Goal: Task Accomplishment & Management: Complete application form

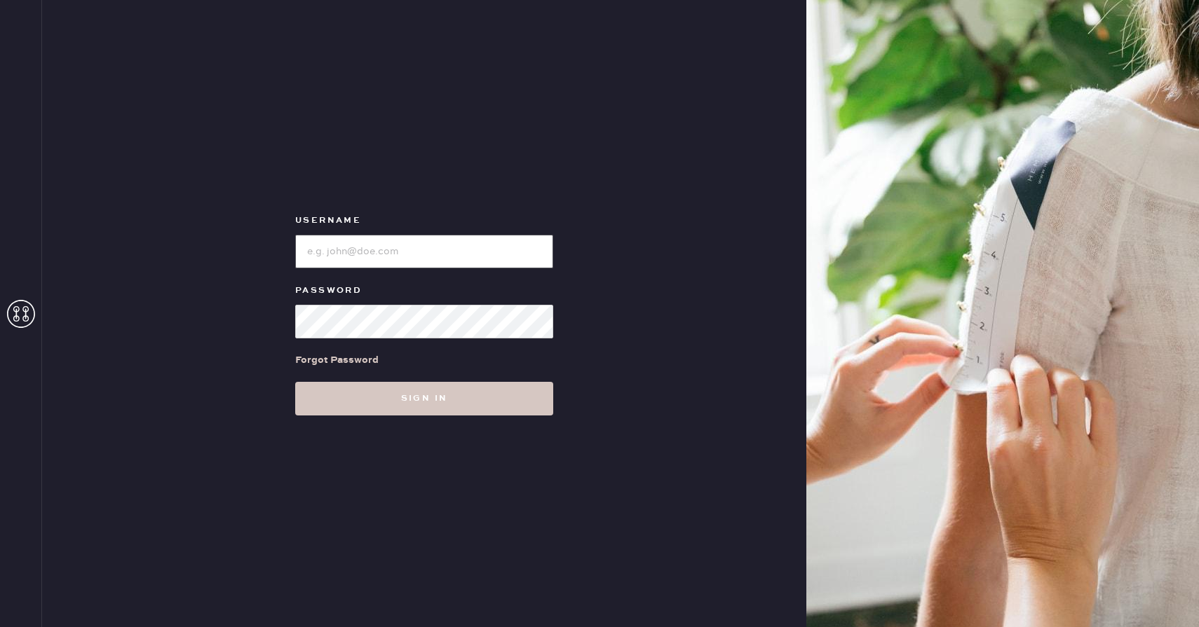
type input "reformationwhiteplains"
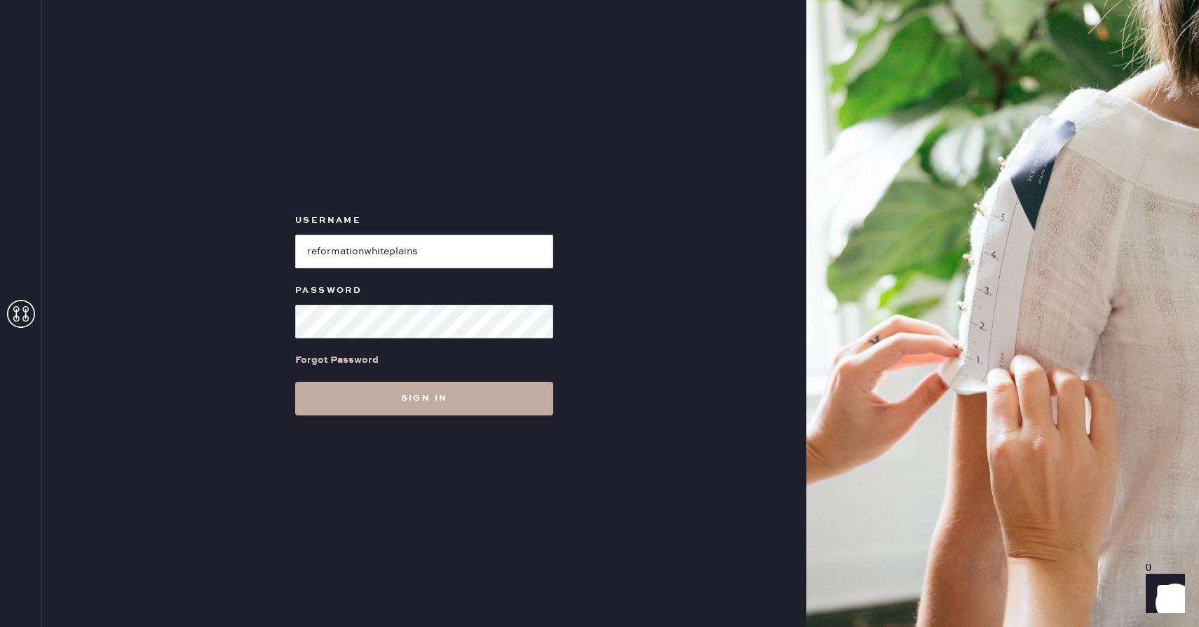
click at [333, 402] on button "Sign in" at bounding box center [424, 399] width 258 height 34
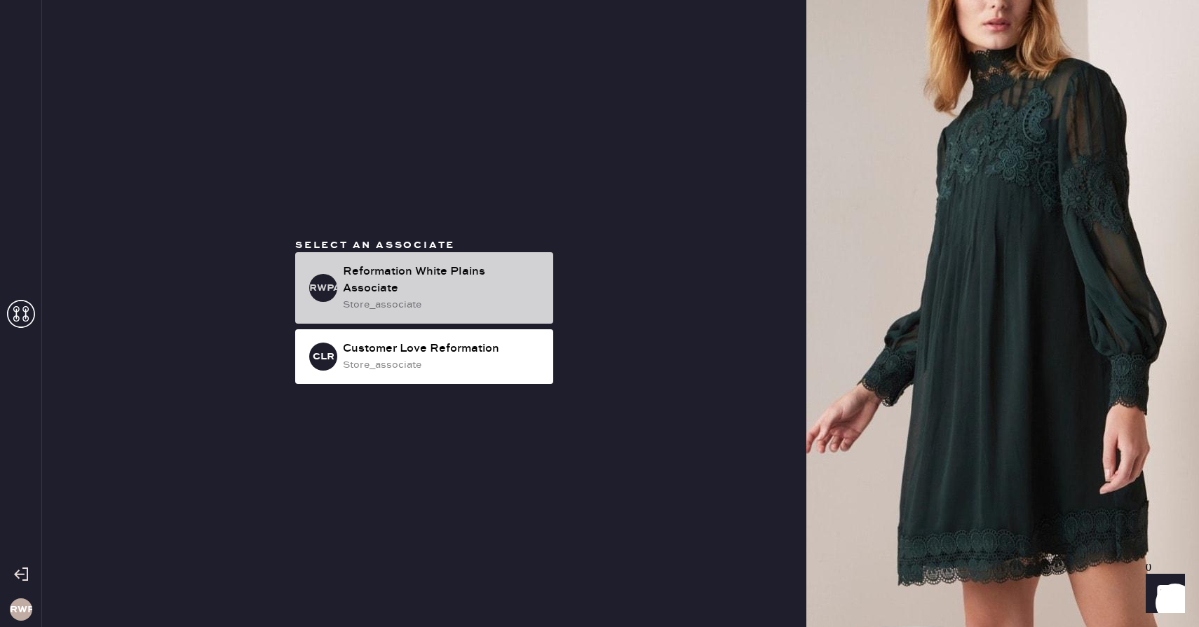
click at [471, 299] on div "store_associate" at bounding box center [442, 304] width 199 height 15
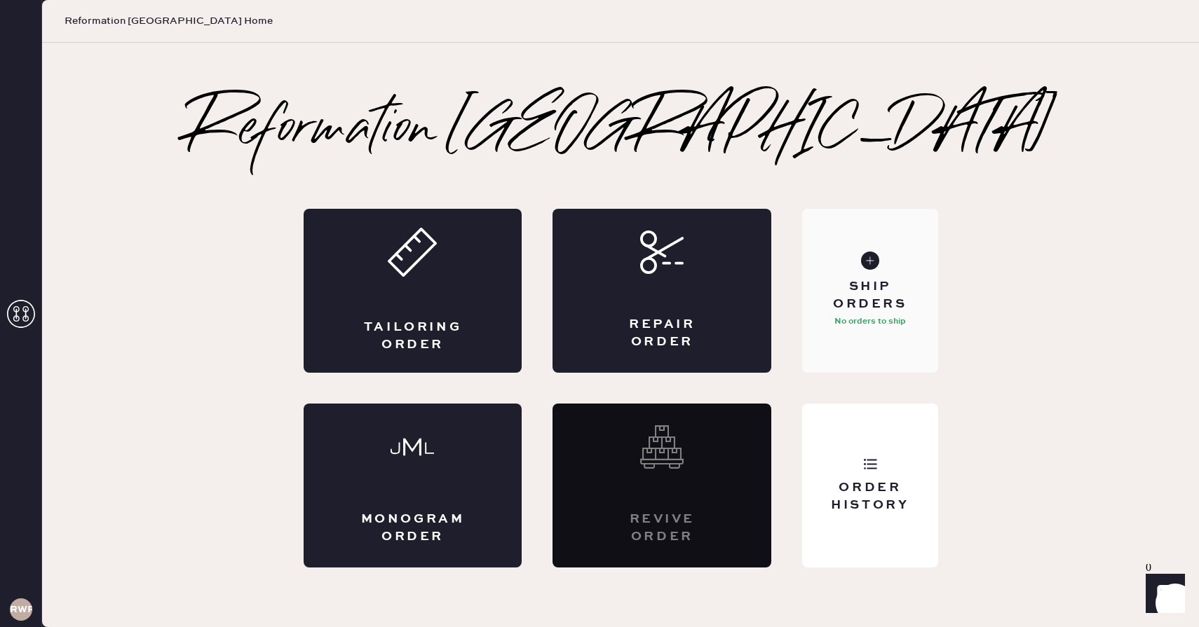
click at [884, 331] on div "Ship Orders No orders to ship" at bounding box center [869, 291] width 135 height 164
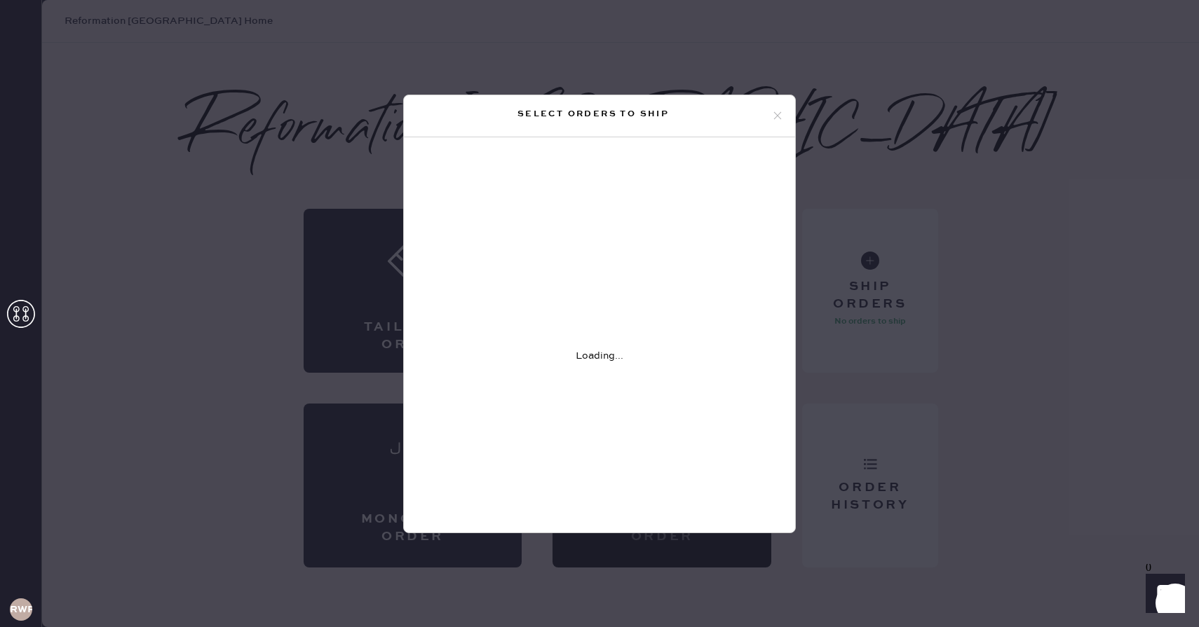
click at [1002, 217] on div "Select orders to ship Loading..." at bounding box center [599, 313] width 1199 height 627
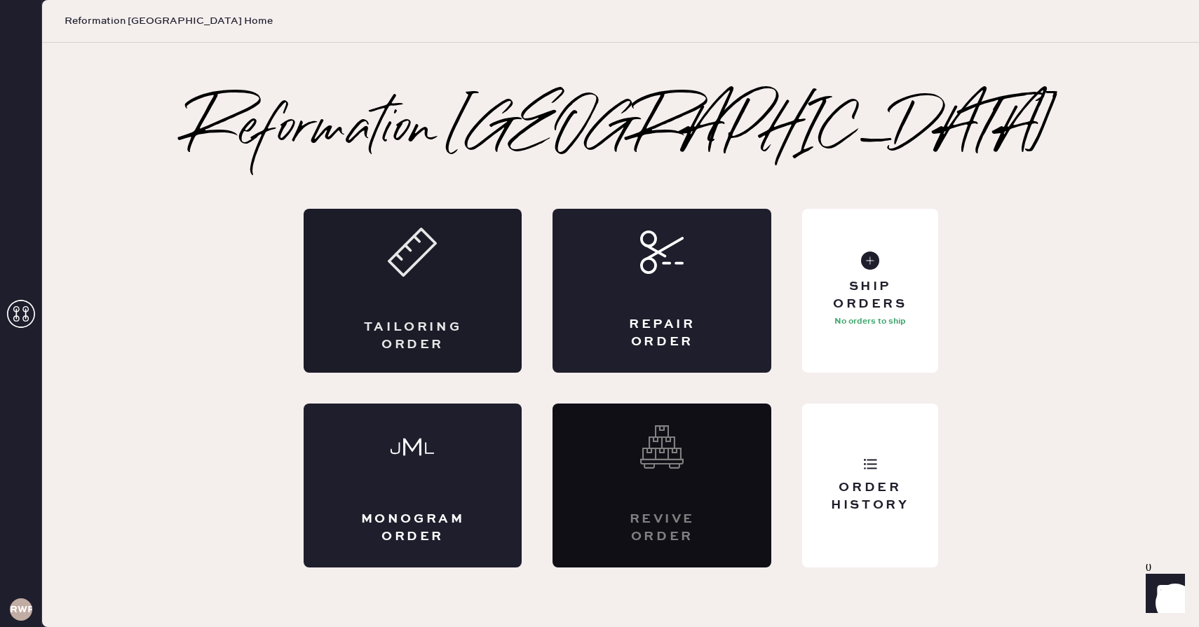
click at [464, 275] on div "Tailoring Order" at bounding box center [413, 291] width 219 height 164
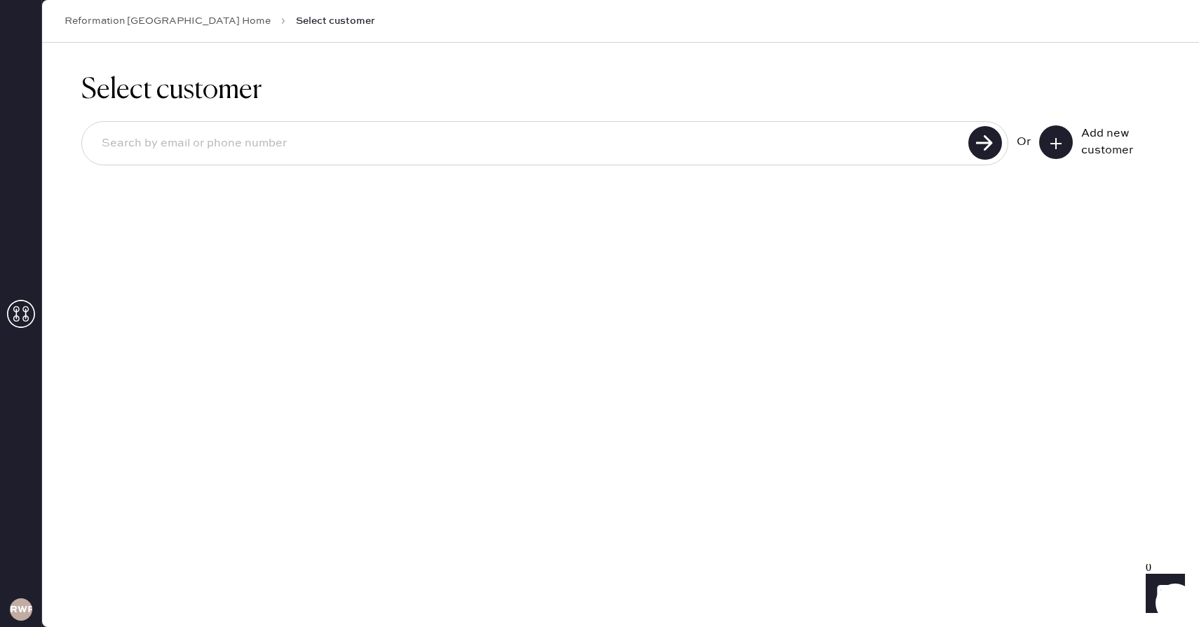
click at [11, 316] on icon at bounding box center [21, 314] width 28 height 28
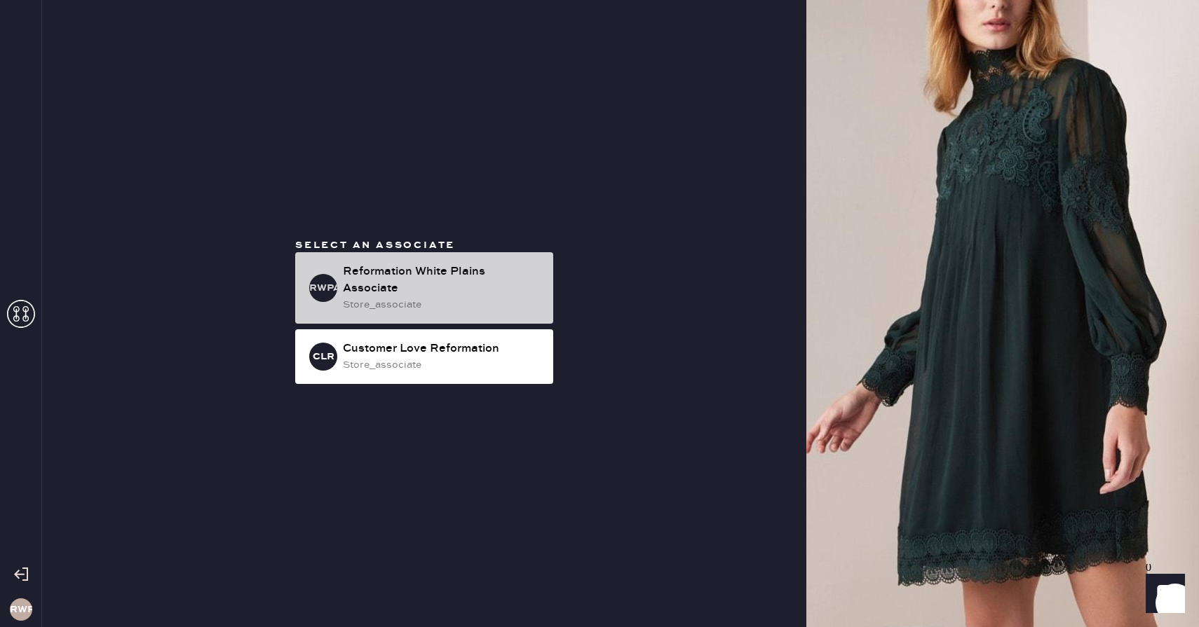
click at [334, 262] on div "RWPA Reformation [GEOGRAPHIC_DATA] Associate store_associate" at bounding box center [424, 288] width 258 height 72
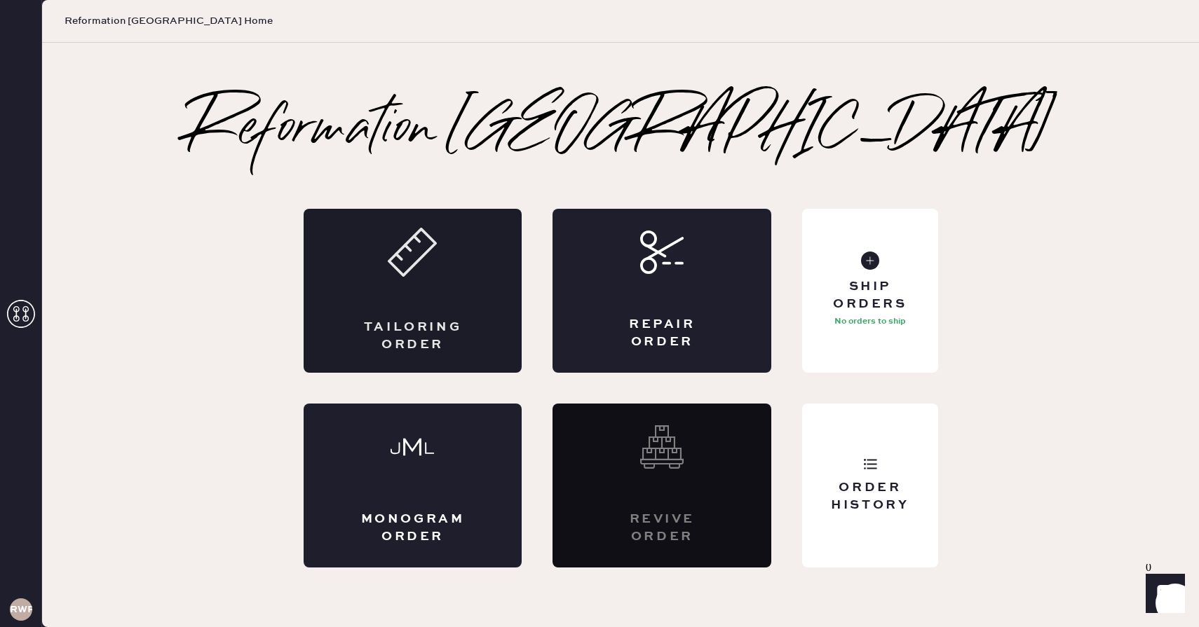
click at [409, 292] on div "Tailoring Order" at bounding box center [413, 291] width 219 height 164
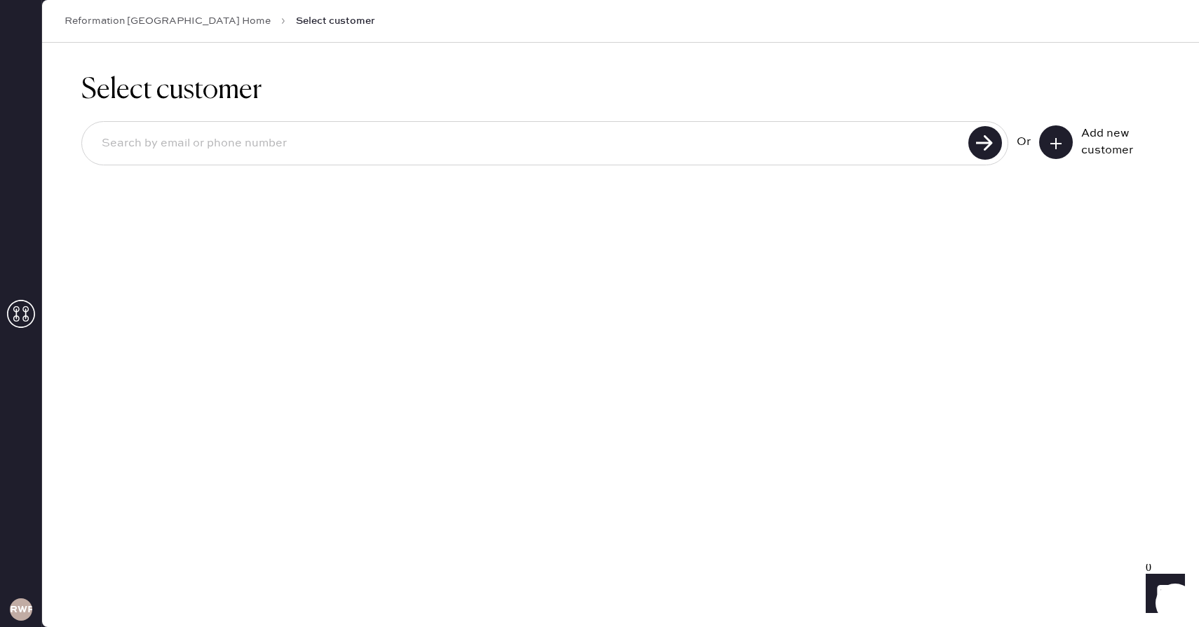
click at [1068, 139] on button at bounding box center [1056, 142] width 34 height 34
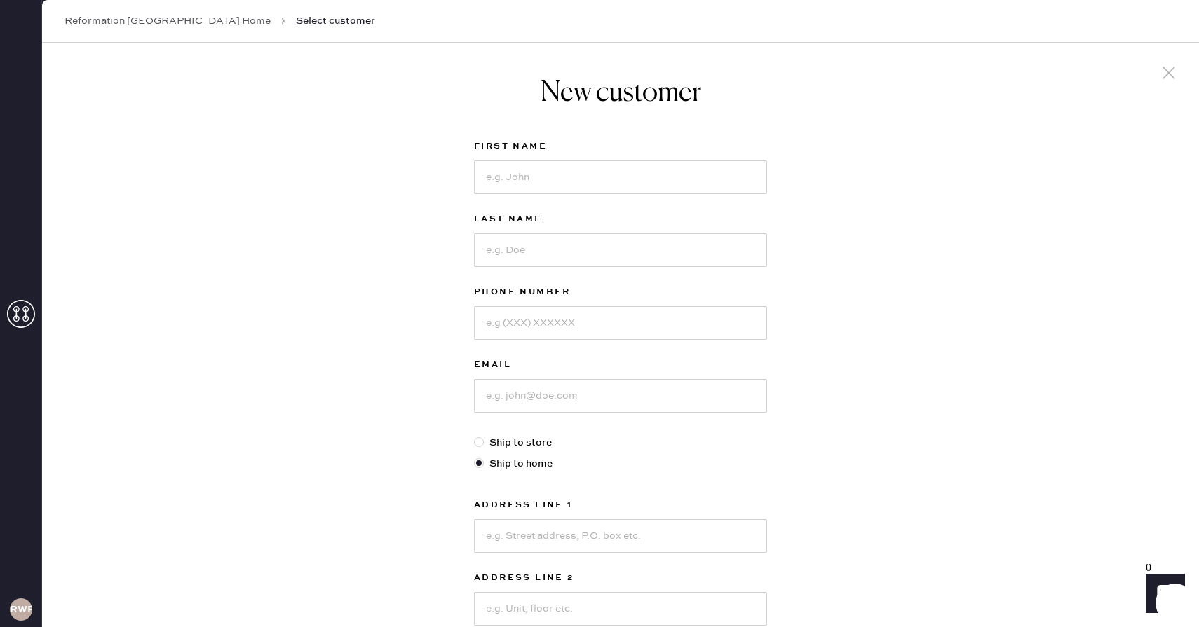
click at [582, 156] on div "First Name" at bounding box center [620, 148] width 293 height 20
click at [566, 167] on input at bounding box center [620, 178] width 293 height 34
type input "S"
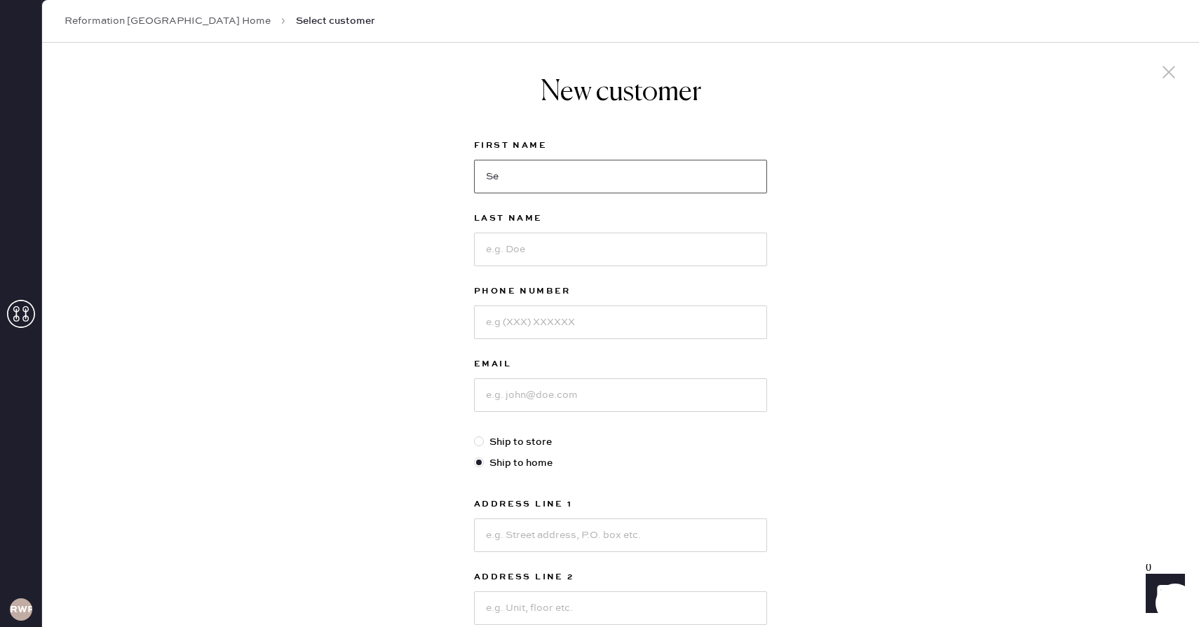
type input "S"
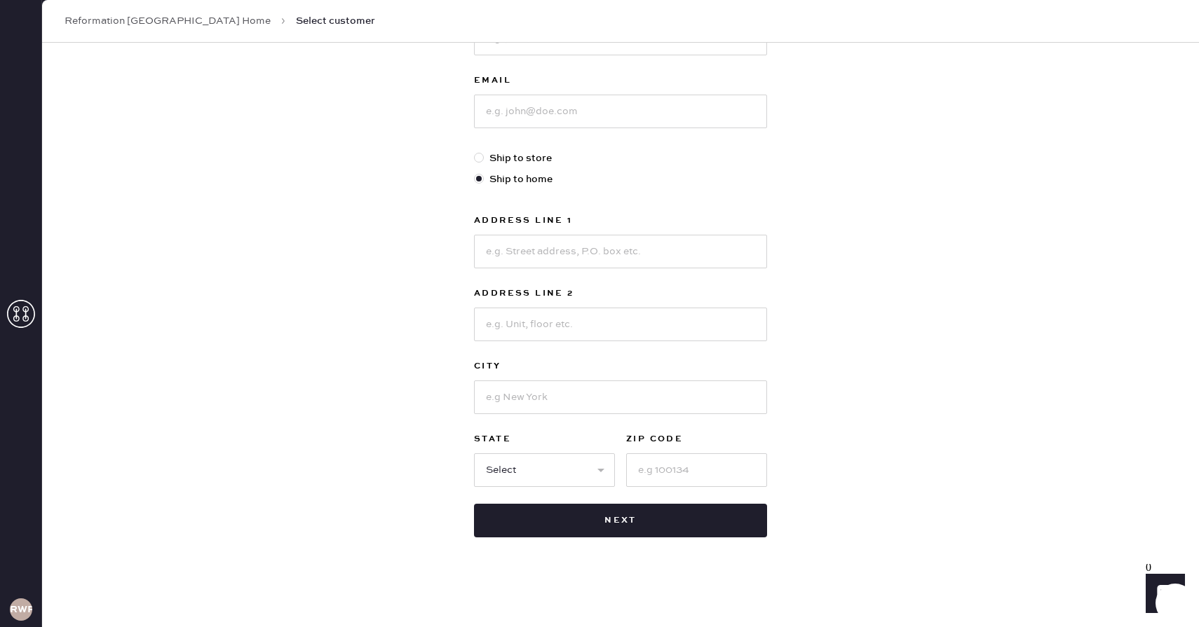
scroll to position [0, 0]
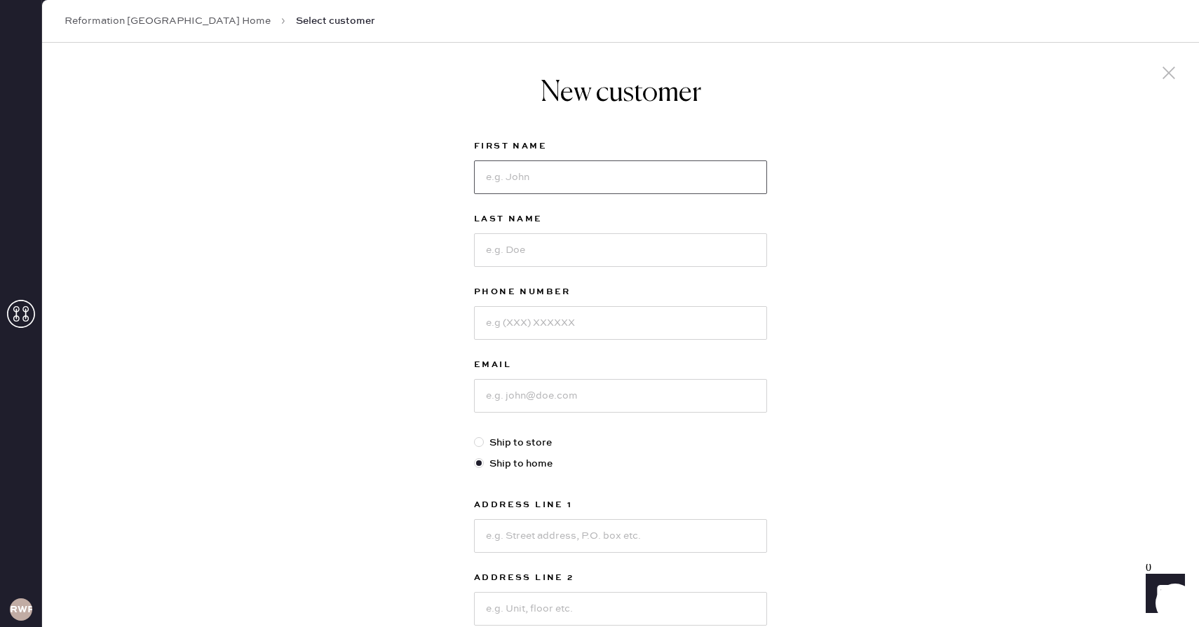
type input "j"
type input "[PERSON_NAME]"
click at [651, 257] on input at bounding box center [620, 250] width 293 height 34
type input "kaur"
click at [597, 316] on input at bounding box center [620, 323] width 293 height 34
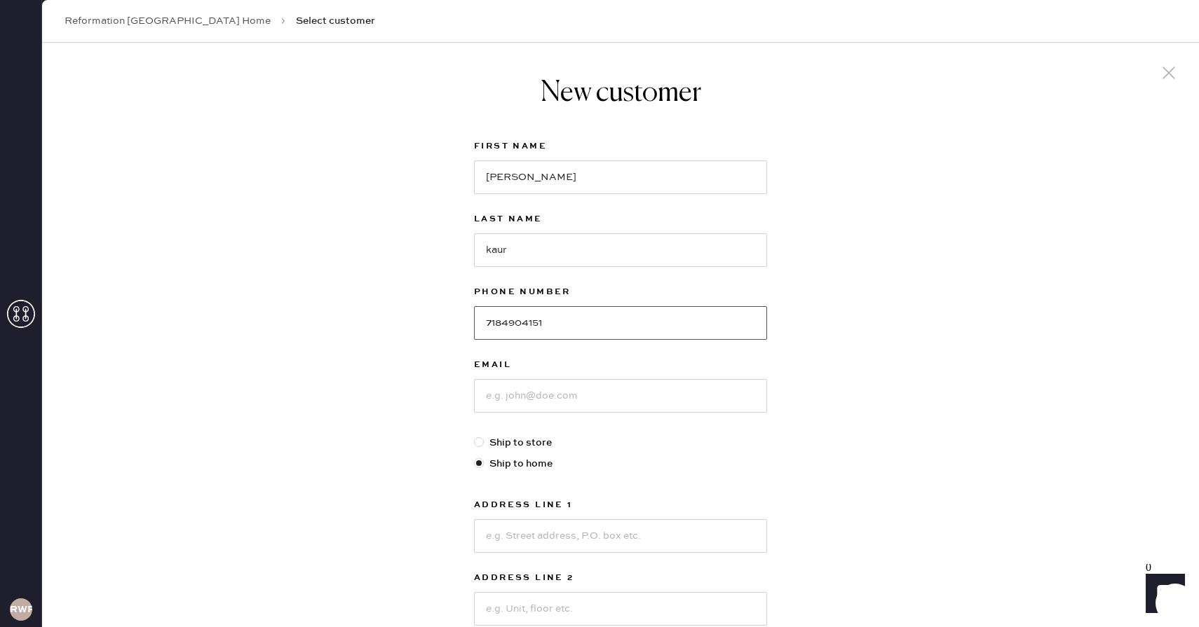
type input "7184904151"
click at [608, 398] on input at bounding box center [620, 396] width 293 height 34
type input "[EMAIL_ADDRESS][DOMAIN_NAME]"
click at [590, 526] on input at bounding box center [620, 536] width 293 height 34
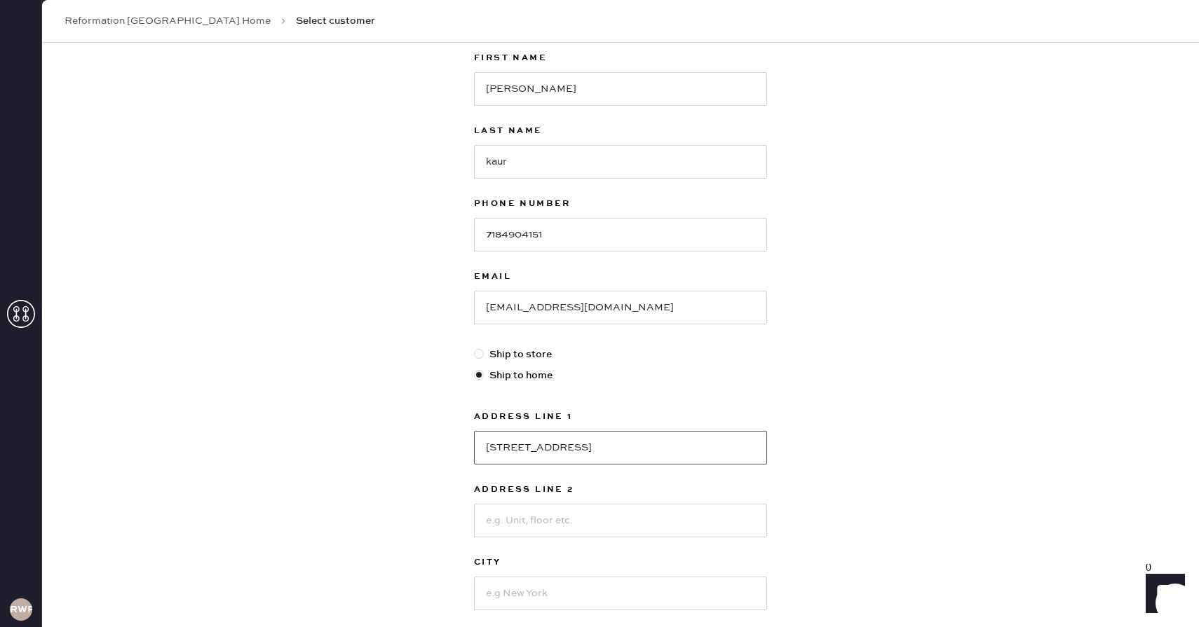
scroll to position [116, 0]
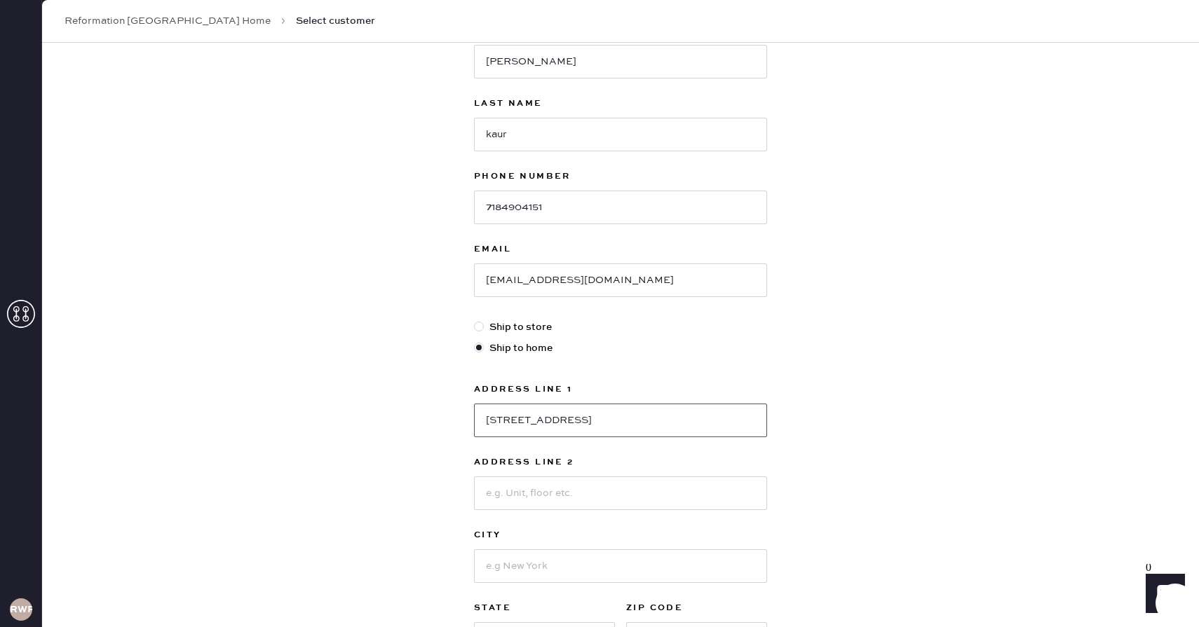
type input "[STREET_ADDRESS]"
click at [686, 564] on input at bounding box center [620, 567] width 293 height 34
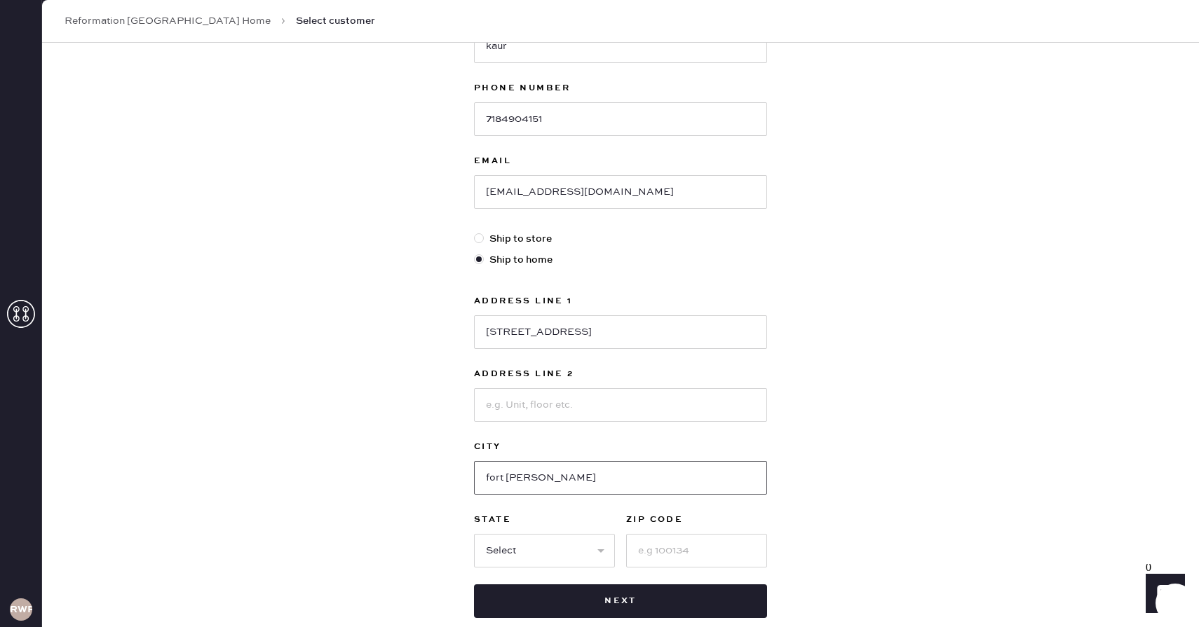
scroll to position [215, 0]
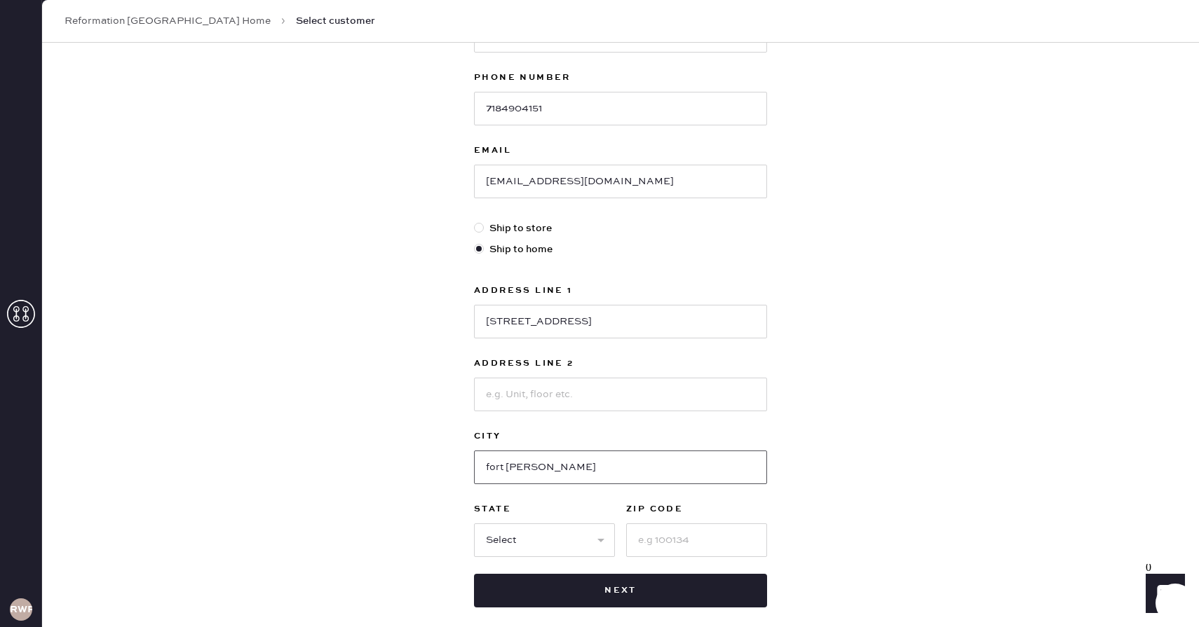
type input "fort [PERSON_NAME]"
click at [597, 549] on select "Select AK AL AR AZ CA CO CT [GEOGRAPHIC_DATA] DE FL [GEOGRAPHIC_DATA] HI [GEOGR…" at bounding box center [544, 541] width 141 height 34
select select "NJ"
click at [474, 524] on select "Select AK AL AR AZ CA CO CT [GEOGRAPHIC_DATA] DE FL [GEOGRAPHIC_DATA] HI [GEOGR…" at bounding box center [544, 541] width 141 height 34
click at [637, 536] on input at bounding box center [696, 541] width 141 height 34
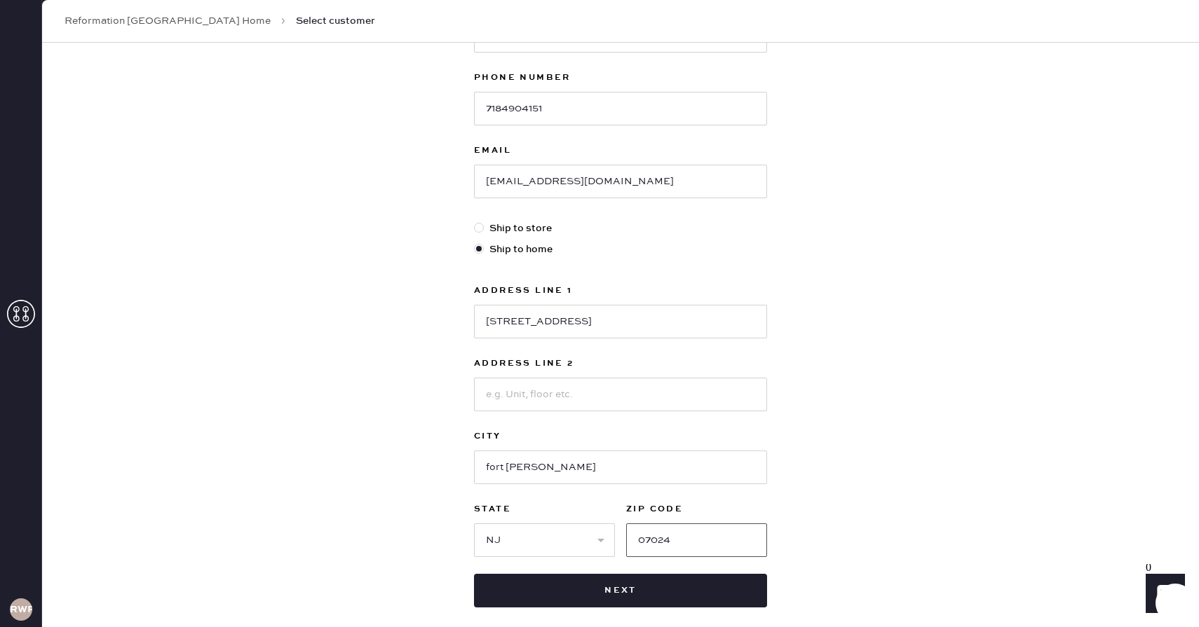
type input "07024"
click at [880, 482] on div "New customer First Name [PERSON_NAME] Last Name [PERSON_NAME] Phone Number [PHO…" at bounding box center [620, 262] width 1157 height 869
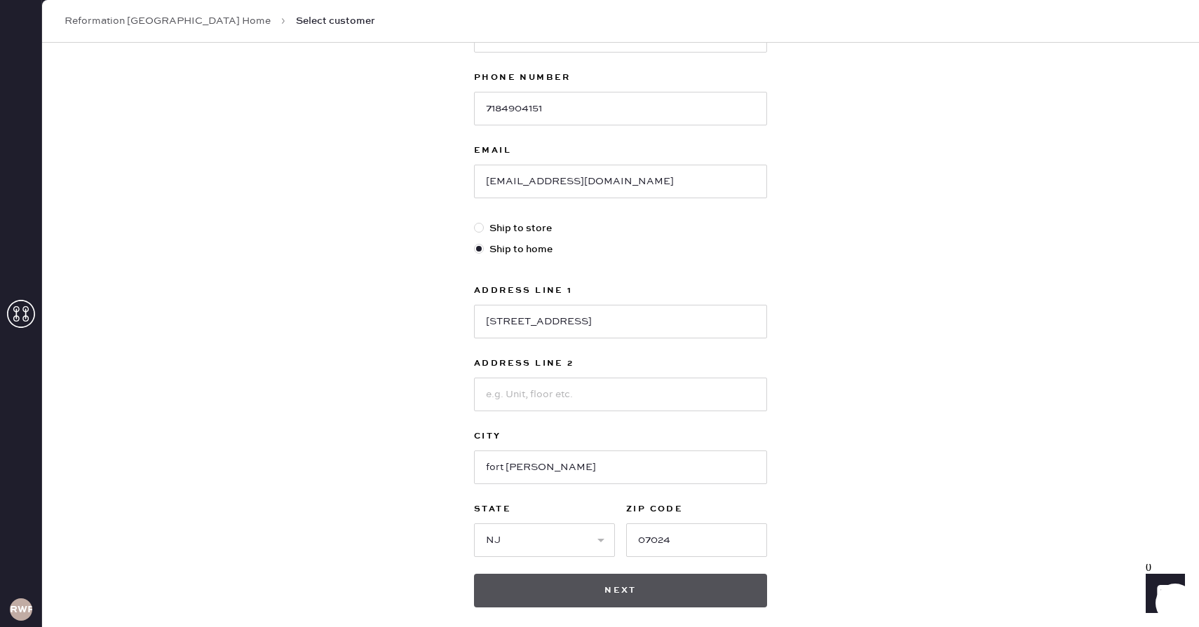
click at [661, 588] on button "Next" at bounding box center [620, 591] width 293 height 34
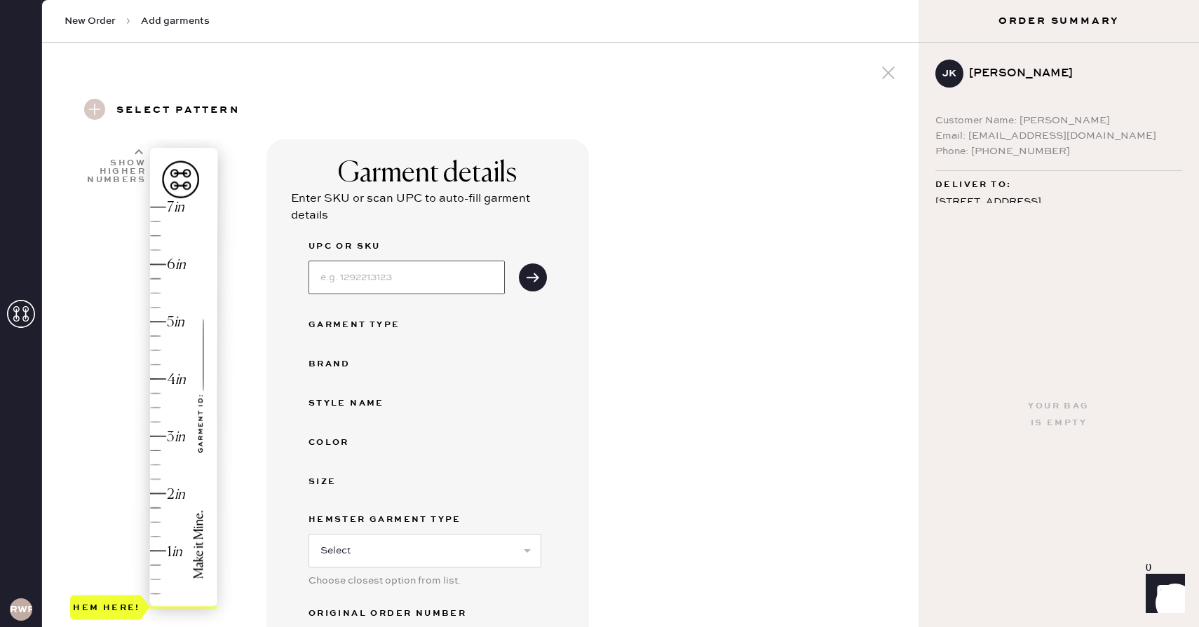
click at [347, 271] on input at bounding box center [406, 278] width 196 height 34
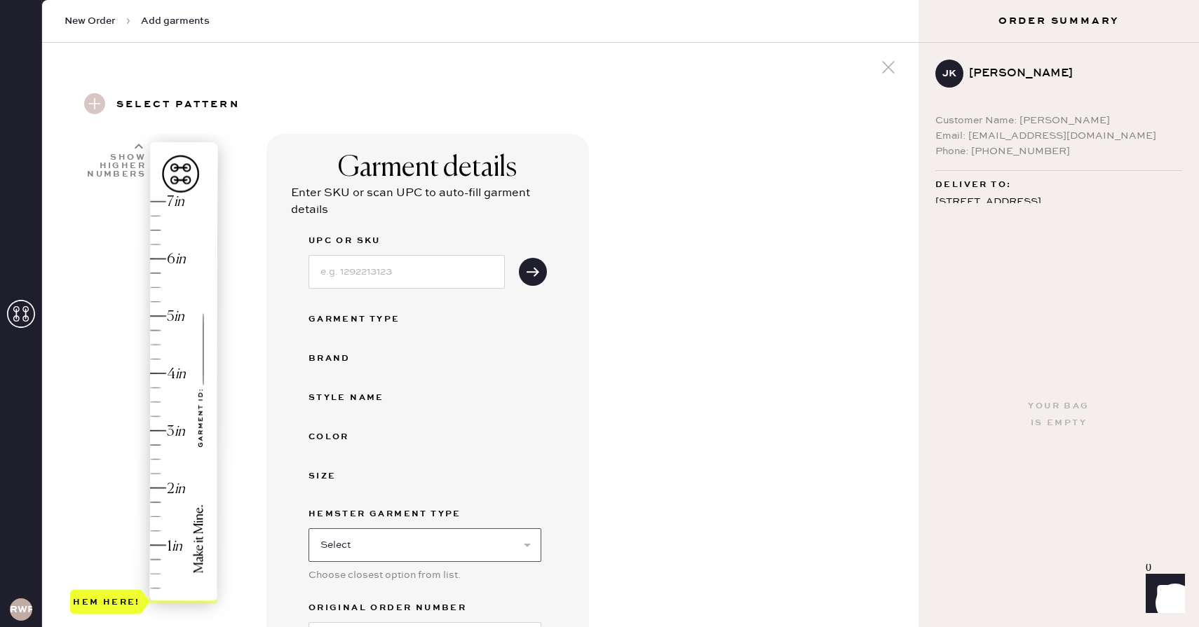
click at [393, 545] on select "Select Basic Skirt Jeans Leggings Pants Shorts Basic Sleeved Dress Basic Sleeve…" at bounding box center [424, 546] width 233 height 34
click at [382, 279] on input at bounding box center [406, 272] width 196 height 34
type input "1317086FOE008"
click at [418, 551] on select "Select Basic Skirt Jeans Leggings Pants Shorts Basic Sleeved Dress Basic Sleeve…" at bounding box center [424, 546] width 233 height 34
select select "7"
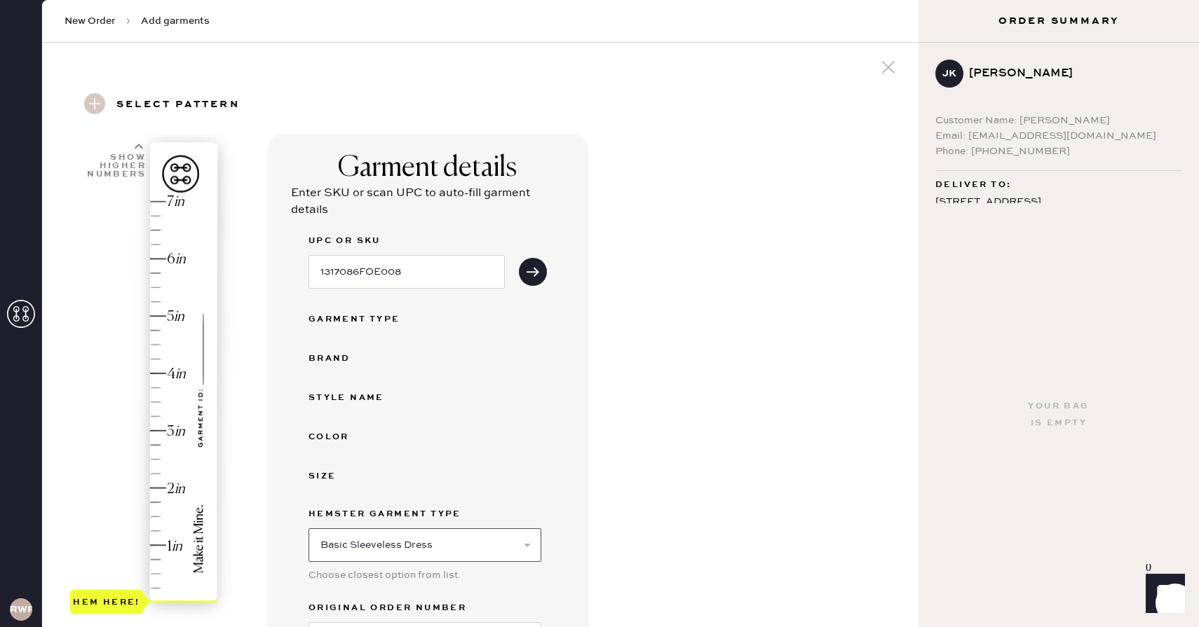
click at [308, 529] on select "Select Basic Skirt Jeans Leggings Pants Shorts Basic Sleeved Dress Basic Sleeve…" at bounding box center [424, 546] width 233 height 34
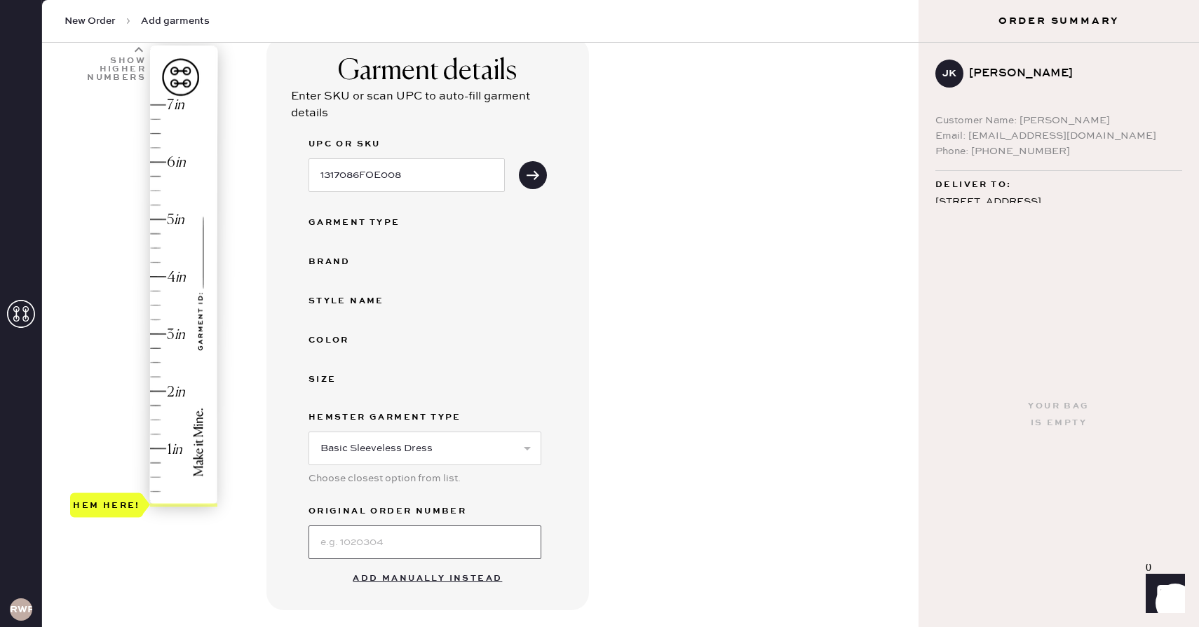
click at [368, 545] on input at bounding box center [424, 543] width 233 height 34
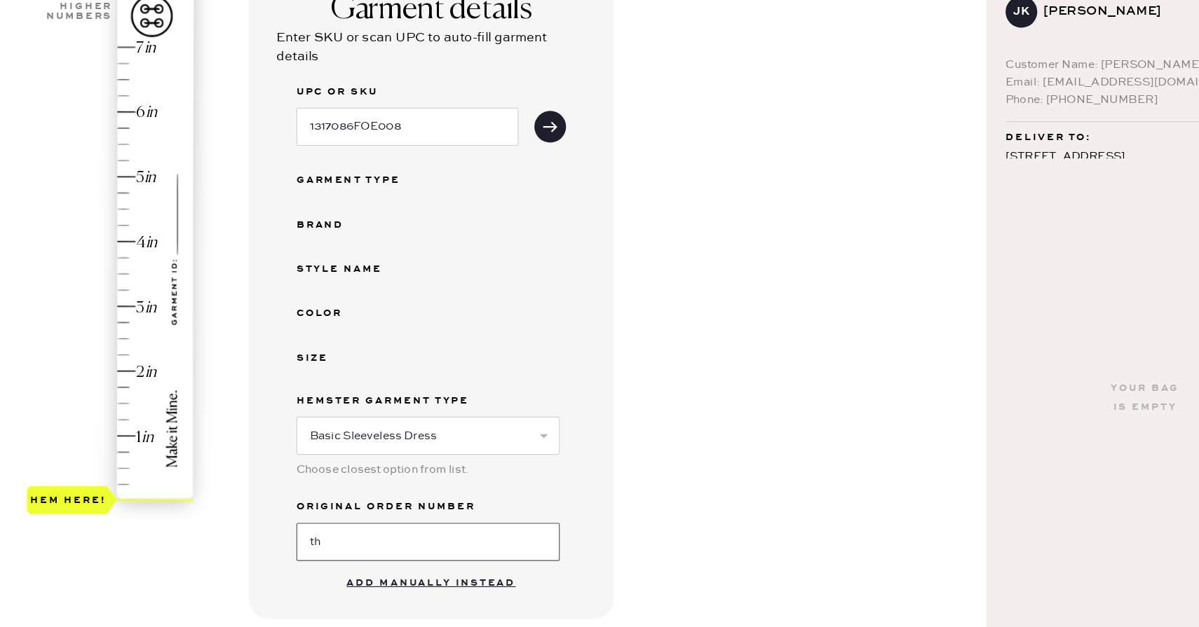
type input "t"
type input "T"
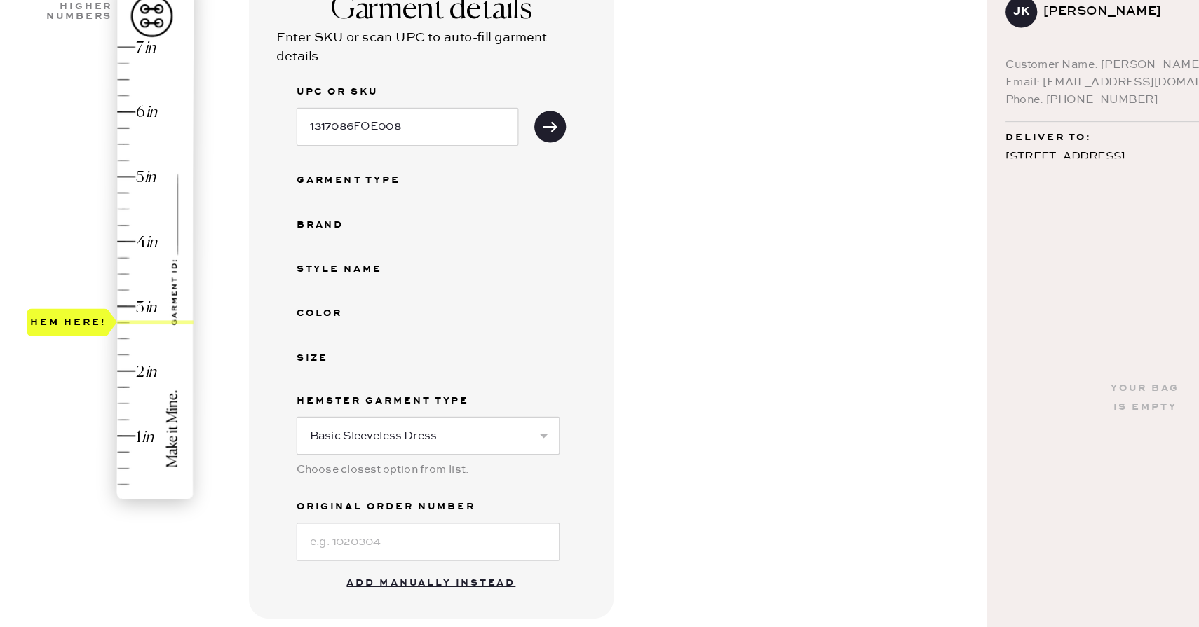
type input "3"
drag, startPoint x: 120, startPoint y: 498, endPoint x: 144, endPoint y: 334, distance: 165.8
click at [143, 334] on div "Hem here!" at bounding box center [106, 334] width 73 height 25
click at [341, 545] on input at bounding box center [424, 543] width 233 height 34
click at [669, 383] on div "Garment details Enter SKU or scan UPC to auto-fill garment details UPC or SKU 1…" at bounding box center [586, 460] width 641 height 847
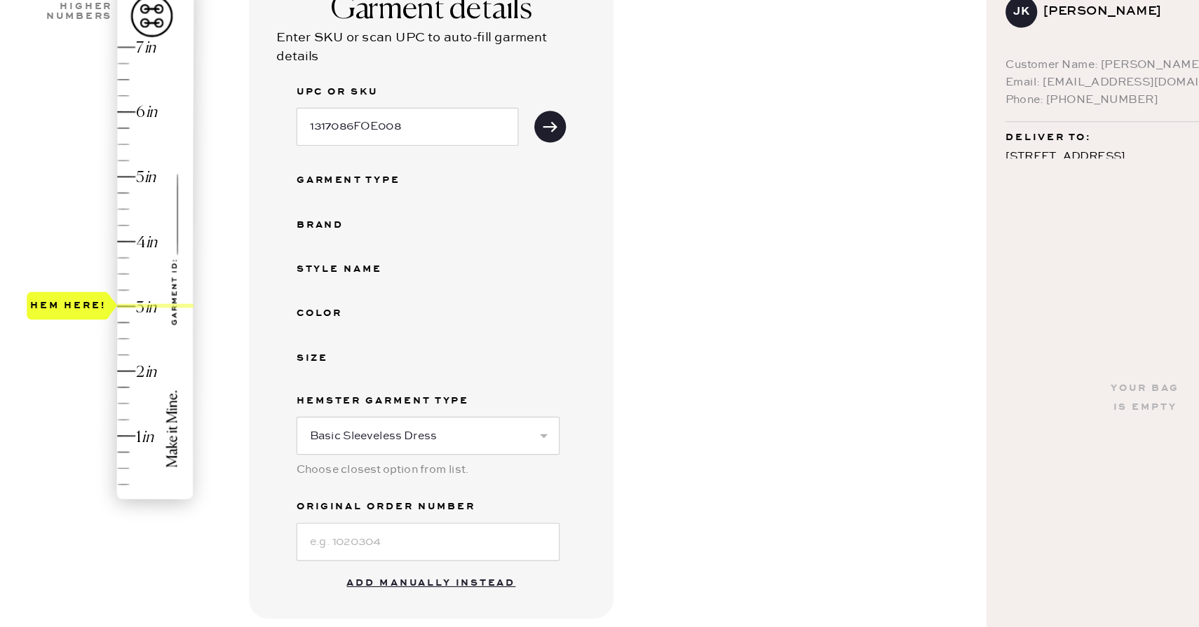
click at [317, 257] on div "Brand" at bounding box center [364, 262] width 112 height 17
click at [362, 314] on div "UPC or SKU 1317086FOE008 Garment Type Brand Style name Color Size Hemster Garme…" at bounding box center [427, 347] width 238 height 423
drag, startPoint x: 349, startPoint y: 290, endPoint x: 376, endPoint y: 440, distance: 152.4
click at [376, 440] on div "UPC or SKU 1317086FOE008 Garment Type Brand Style name Color Size Hemster Garme…" at bounding box center [427, 347] width 238 height 423
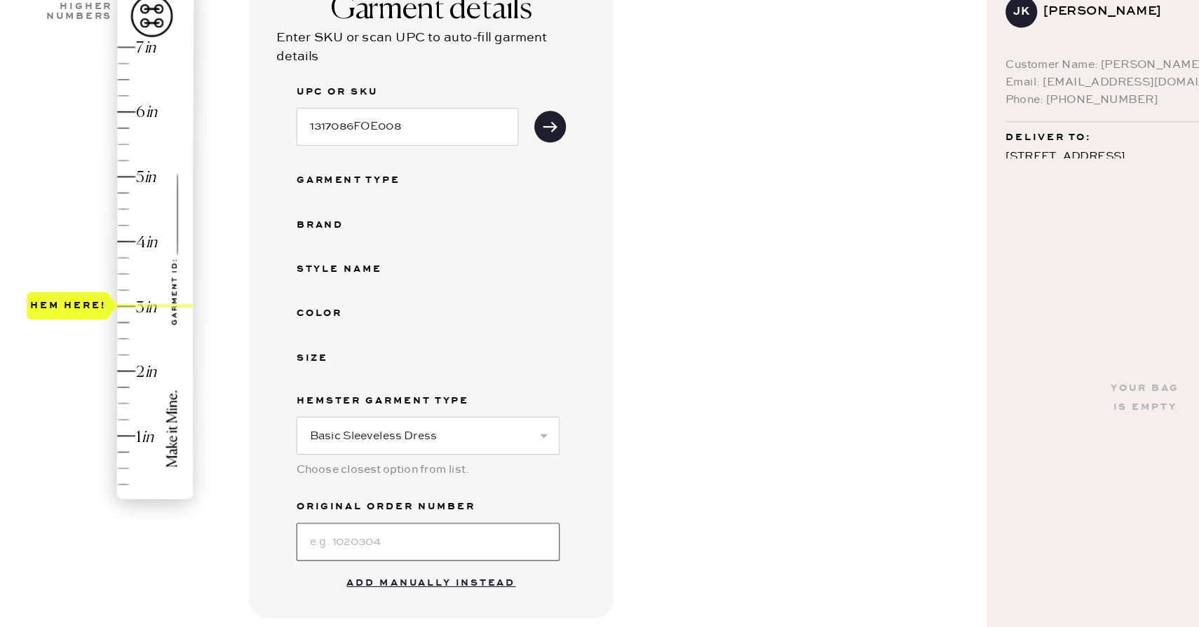
click at [380, 544] on input at bounding box center [424, 543] width 233 height 34
type input "T"
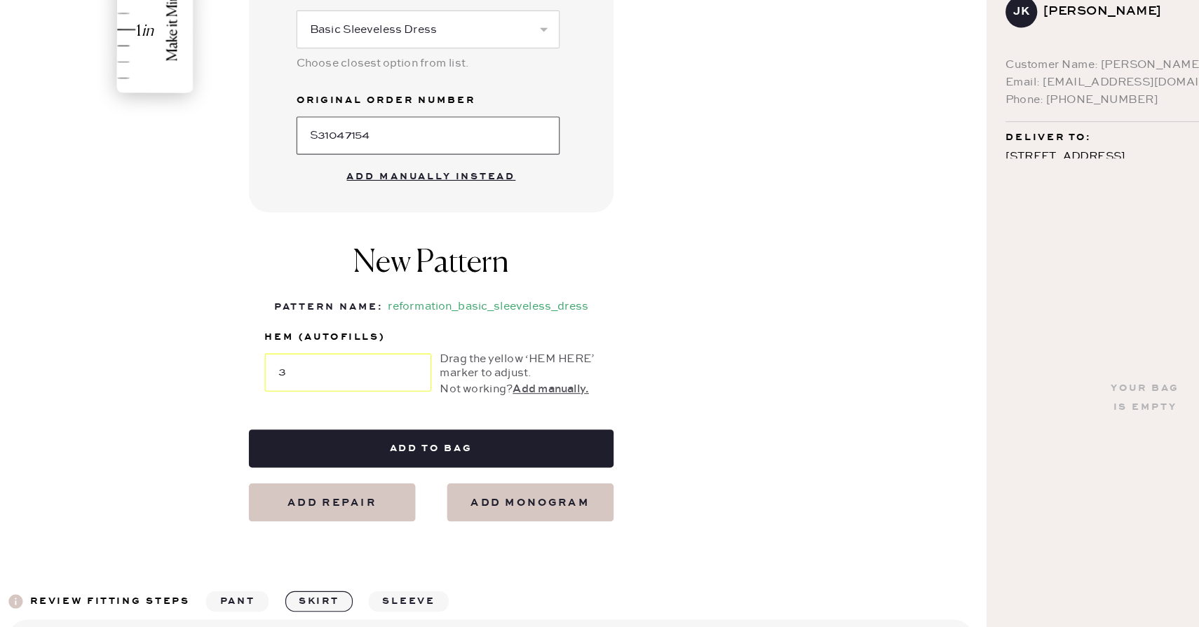
scroll to position [465, 0]
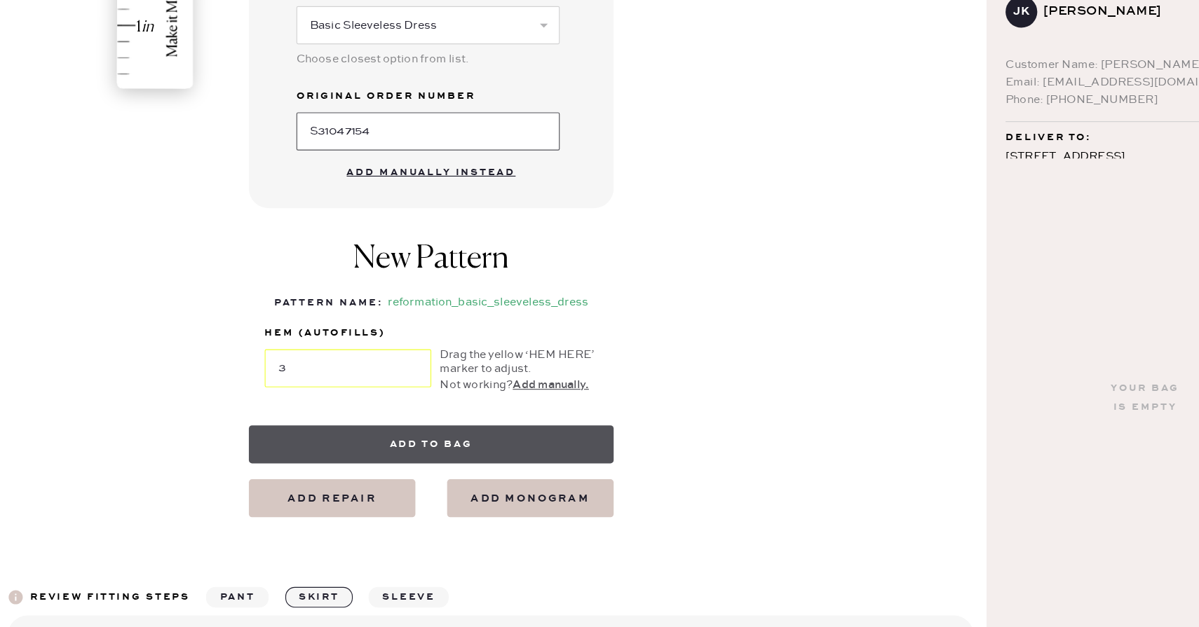
type input "S31047154"
click at [447, 455] on button "Add to bag" at bounding box center [427, 457] width 322 height 34
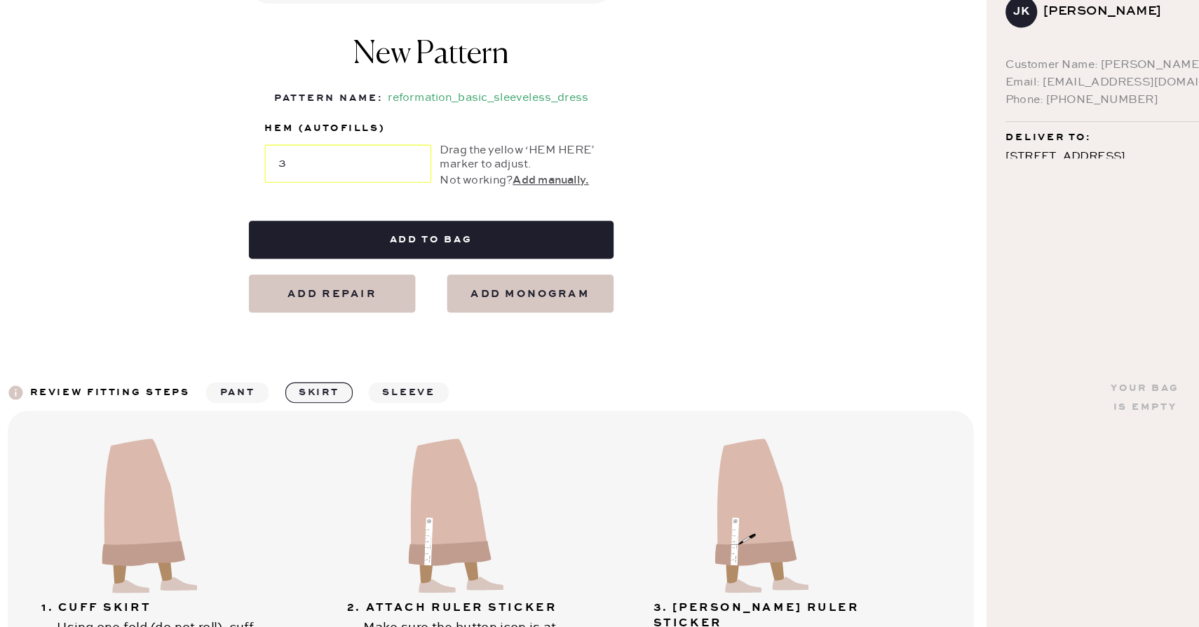
scroll to position [644, 0]
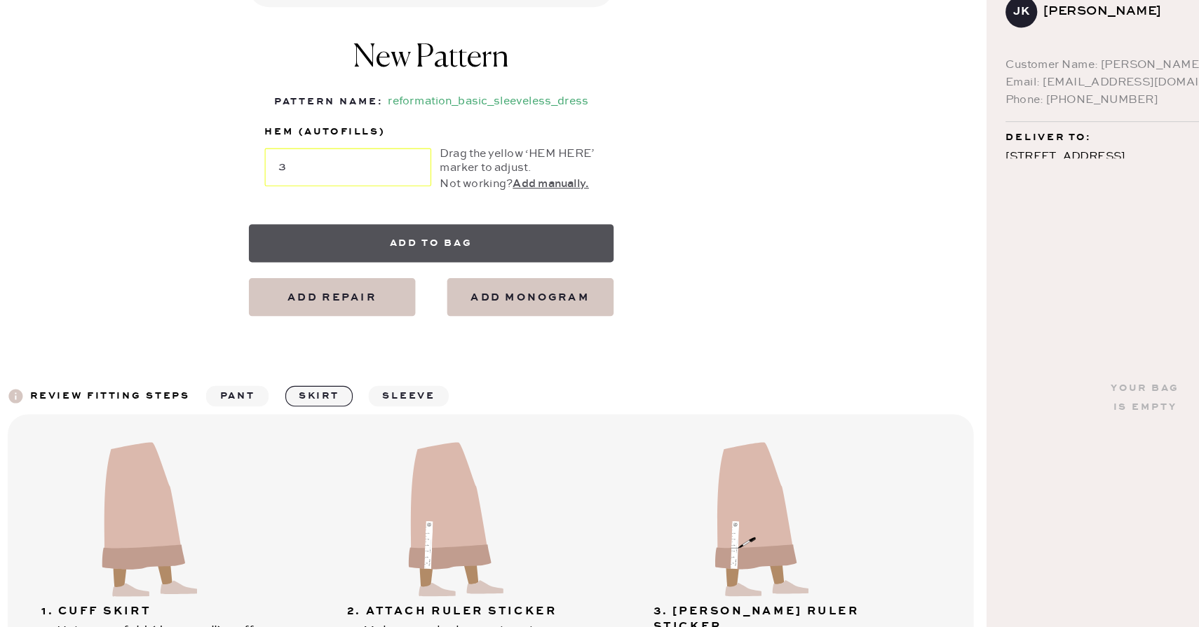
click at [451, 278] on button "Add to bag" at bounding box center [427, 278] width 322 height 34
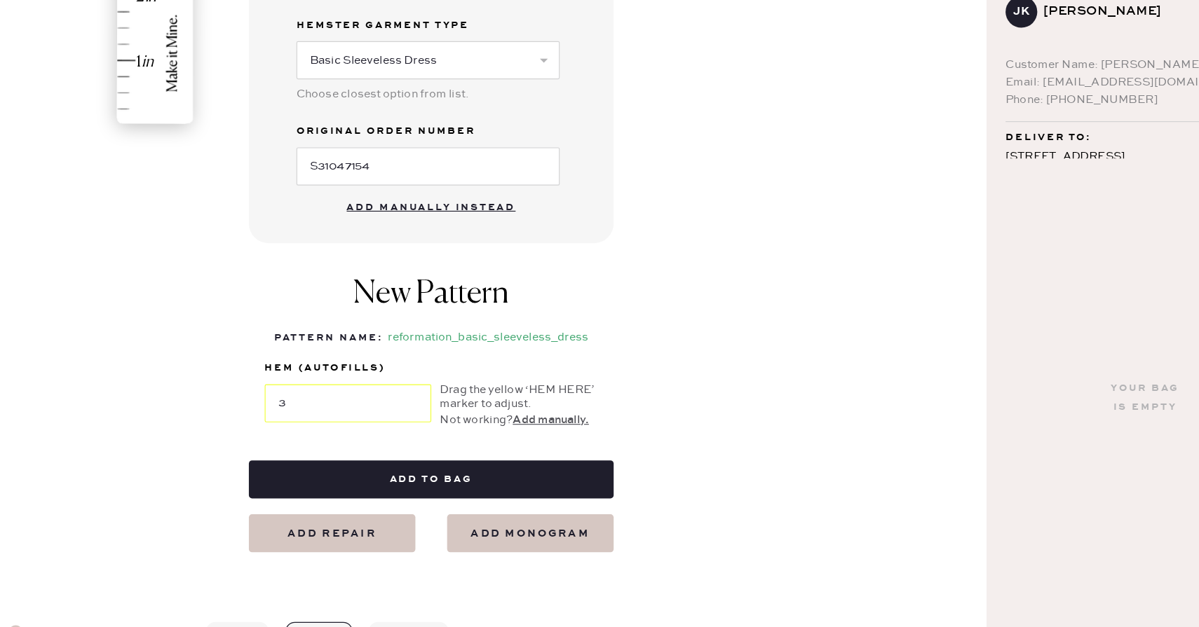
scroll to position [437, 0]
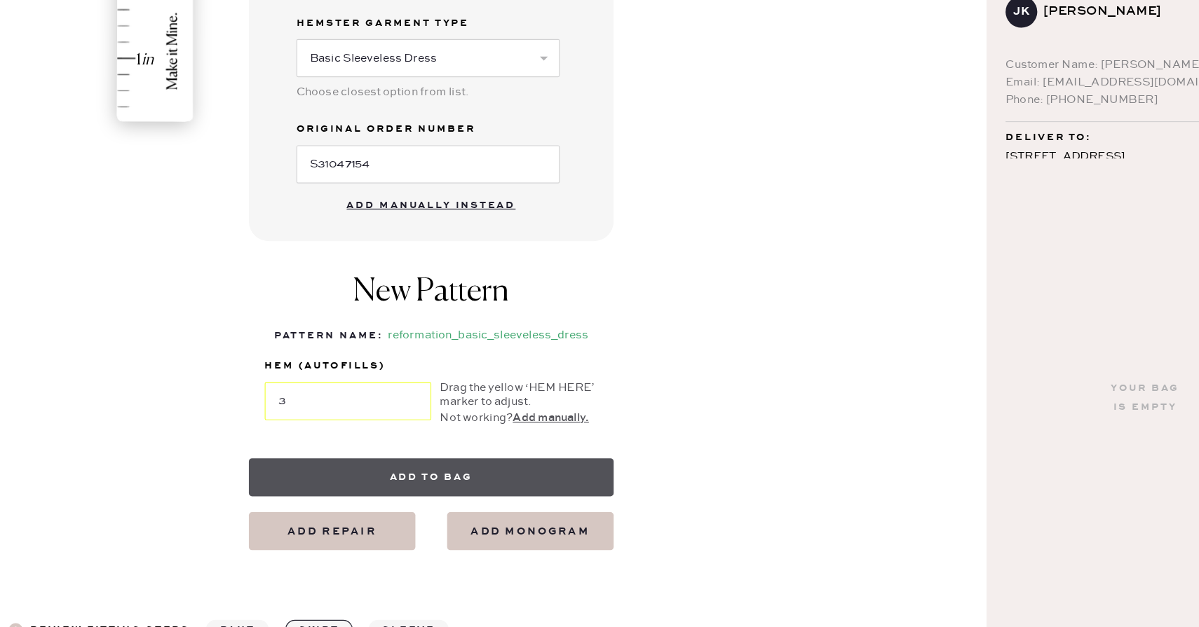
click at [438, 491] on button "Add to bag" at bounding box center [427, 485] width 322 height 34
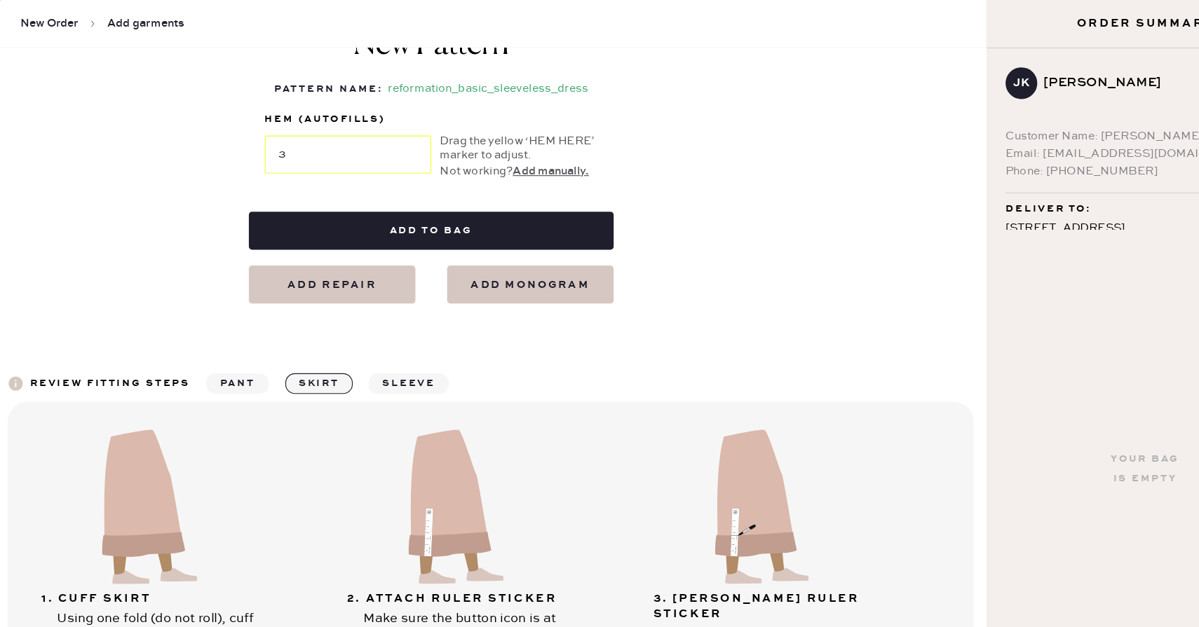
scroll to position [807, 0]
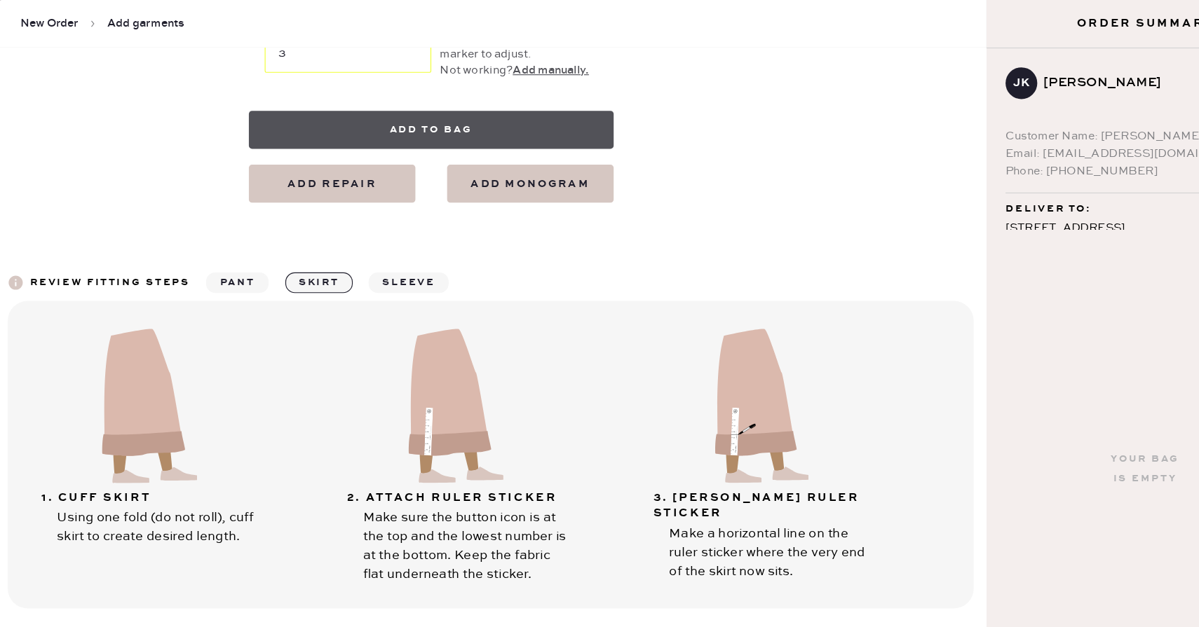
click at [457, 125] on button "Add to bag" at bounding box center [427, 115] width 322 height 34
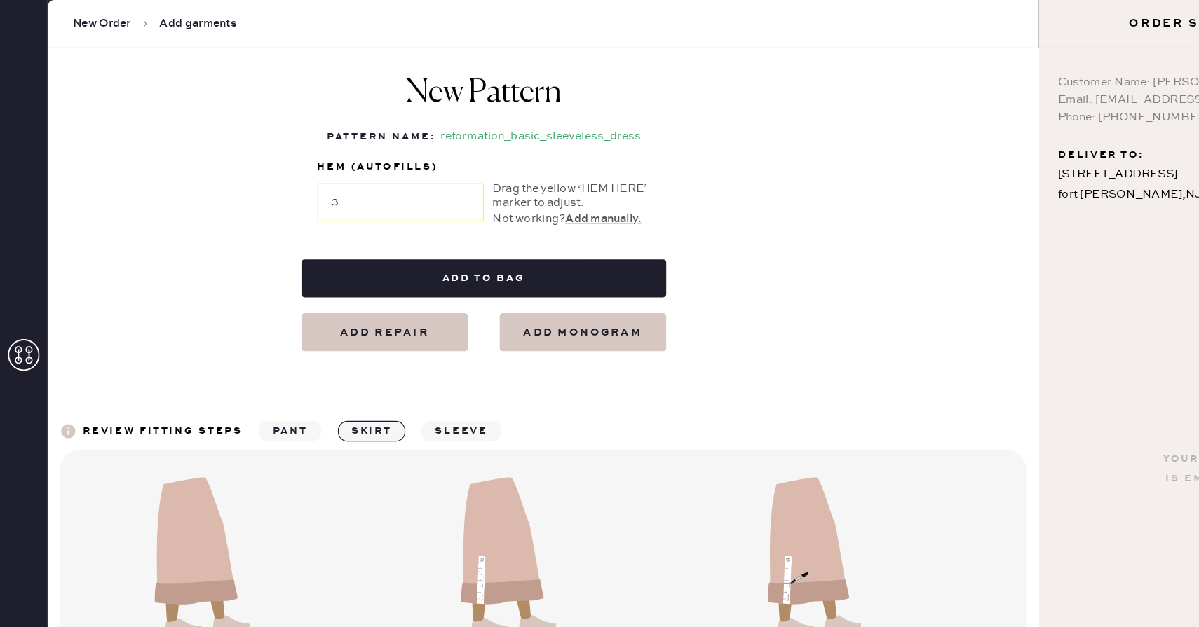
scroll to position [681, 0]
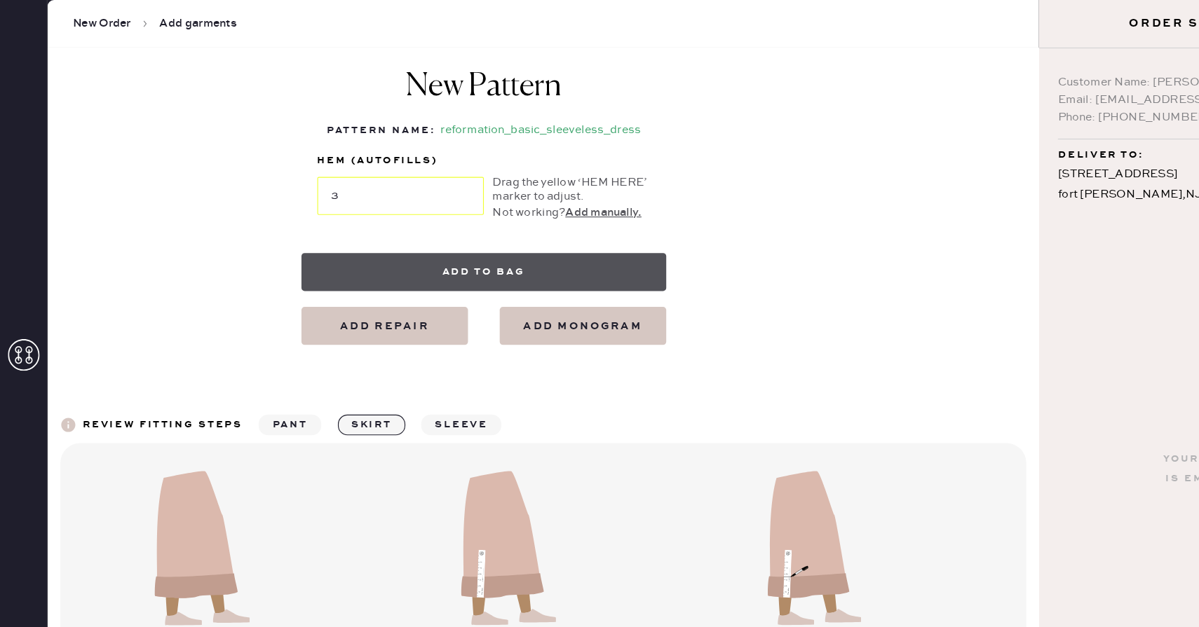
click at [405, 250] on button "Add to bag" at bounding box center [427, 241] width 322 height 34
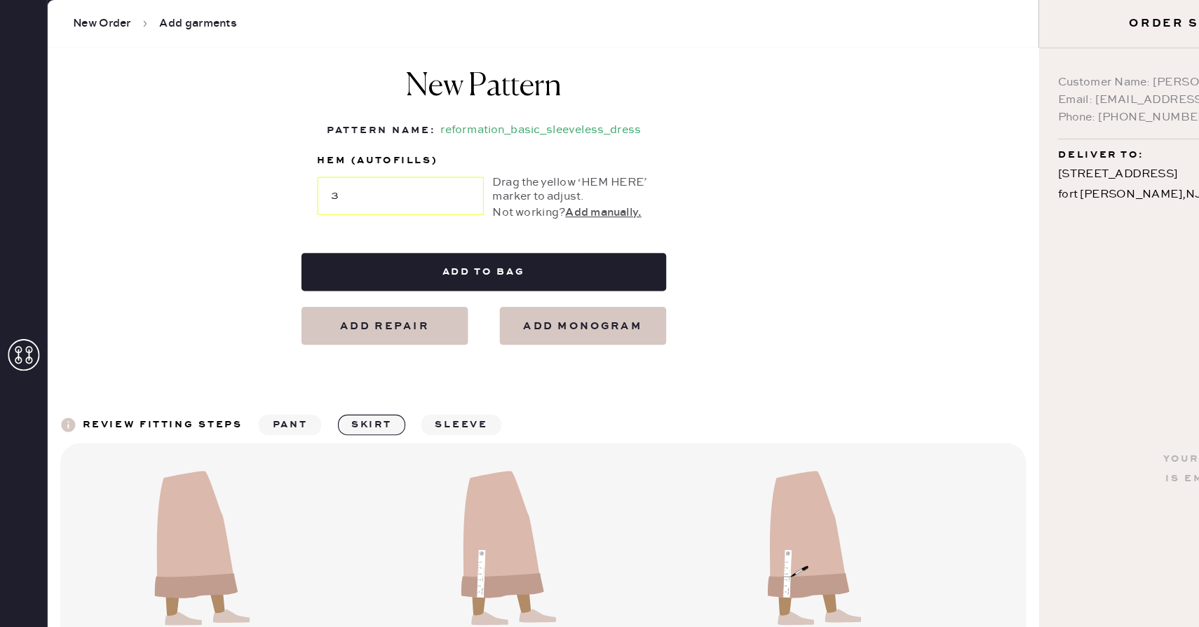
click at [377, 285] on button "Add repair" at bounding box center [339, 288] width 147 height 34
click at [352, 292] on button "Add repair" at bounding box center [339, 288] width 147 height 34
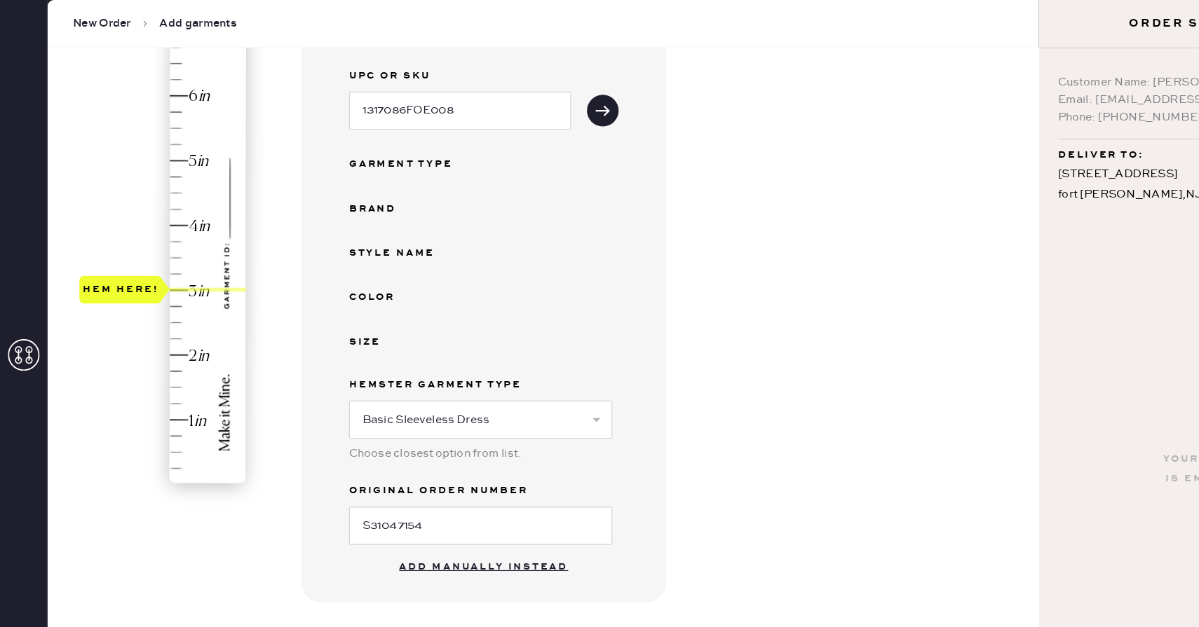
scroll to position [166, 0]
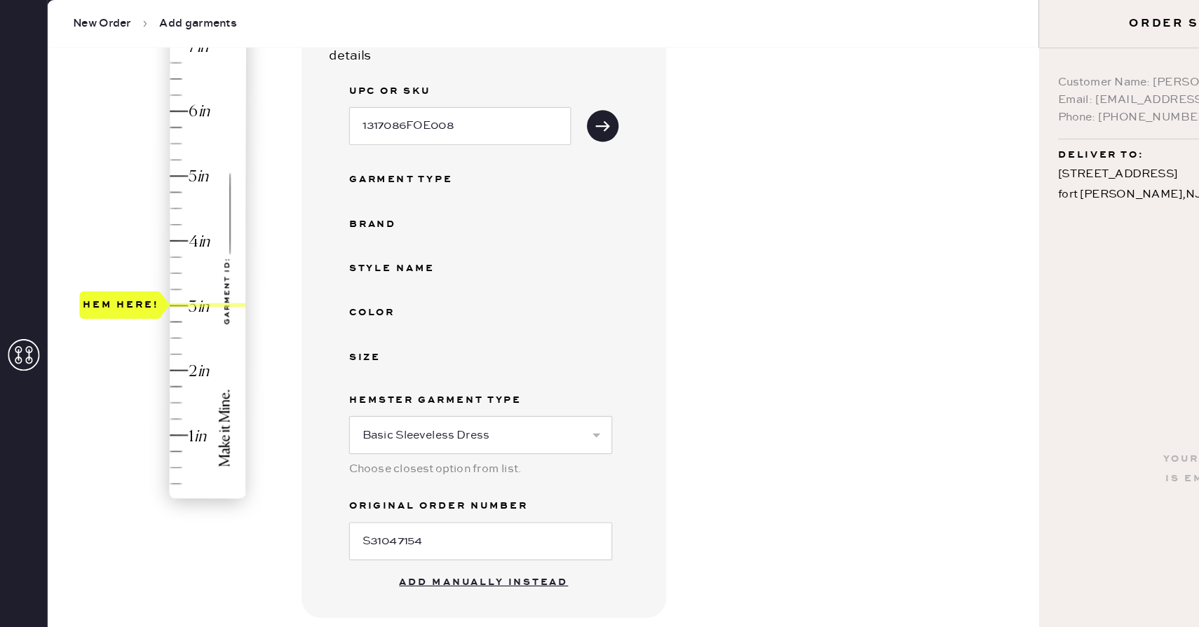
click at [203, 270] on div at bounding box center [183, 270] width 67 height 4
drag, startPoint x: 203, startPoint y: 270, endPoint x: 202, endPoint y: 280, distance: 9.8
click at [202, 280] on div "Hem here!" at bounding box center [144, 242] width 149 height 414
type input "3"
click at [201, 275] on div "Hem here!" at bounding box center [144, 242] width 149 height 414
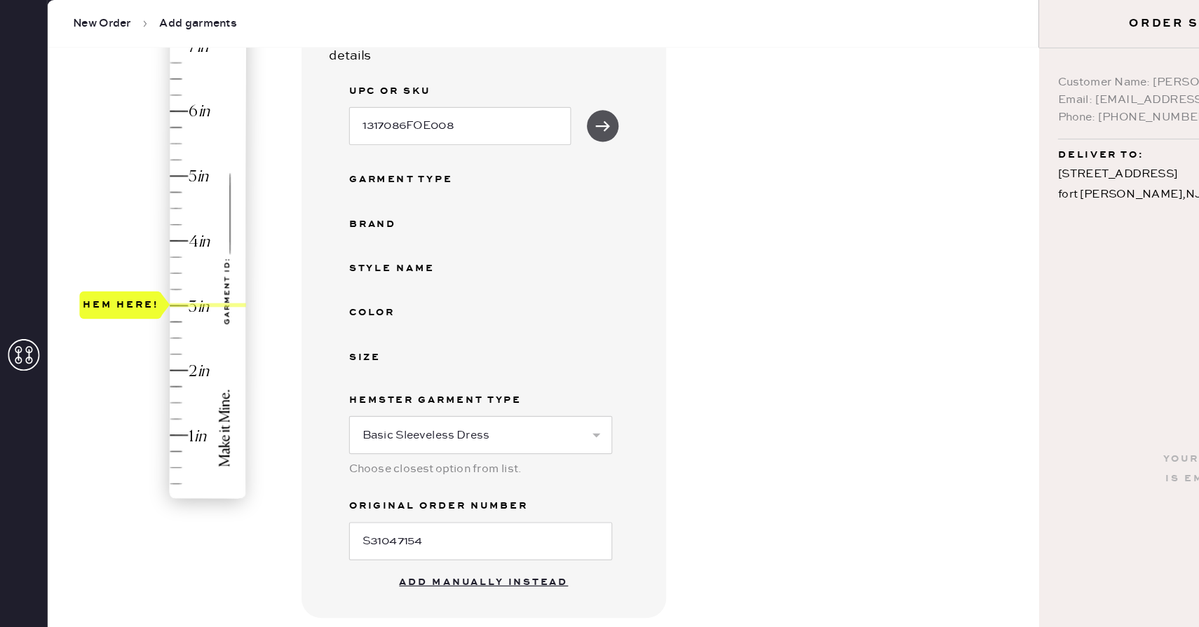
click at [529, 110] on use "submit" at bounding box center [532, 111] width 13 height 9
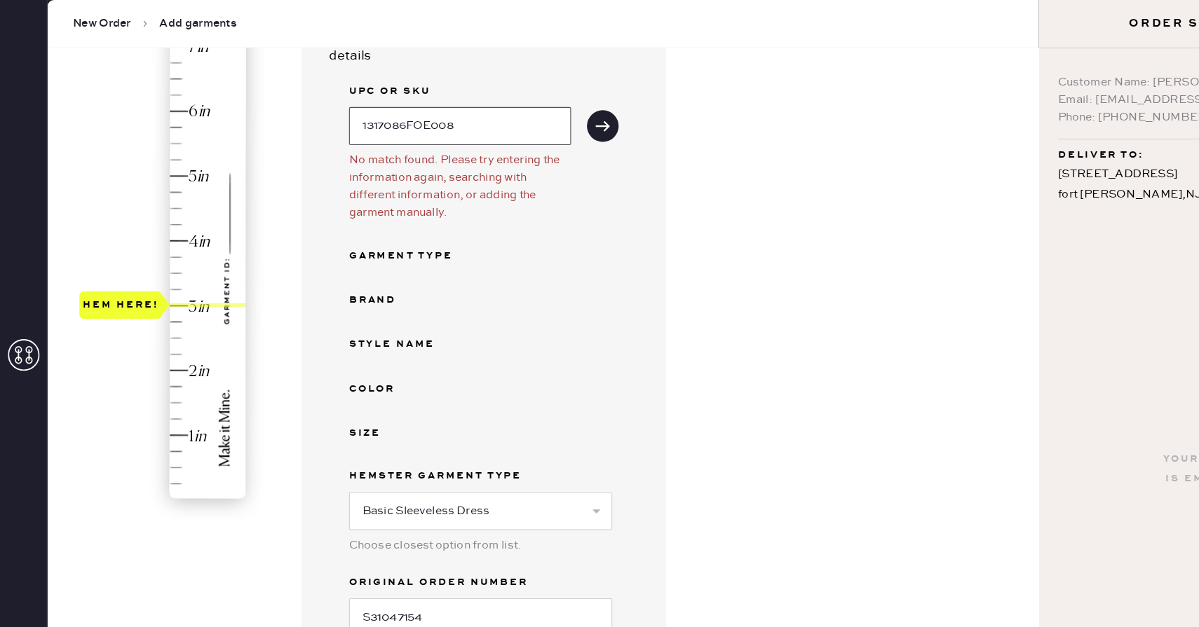
click at [468, 110] on input "1317086FOE008" at bounding box center [406, 112] width 196 height 34
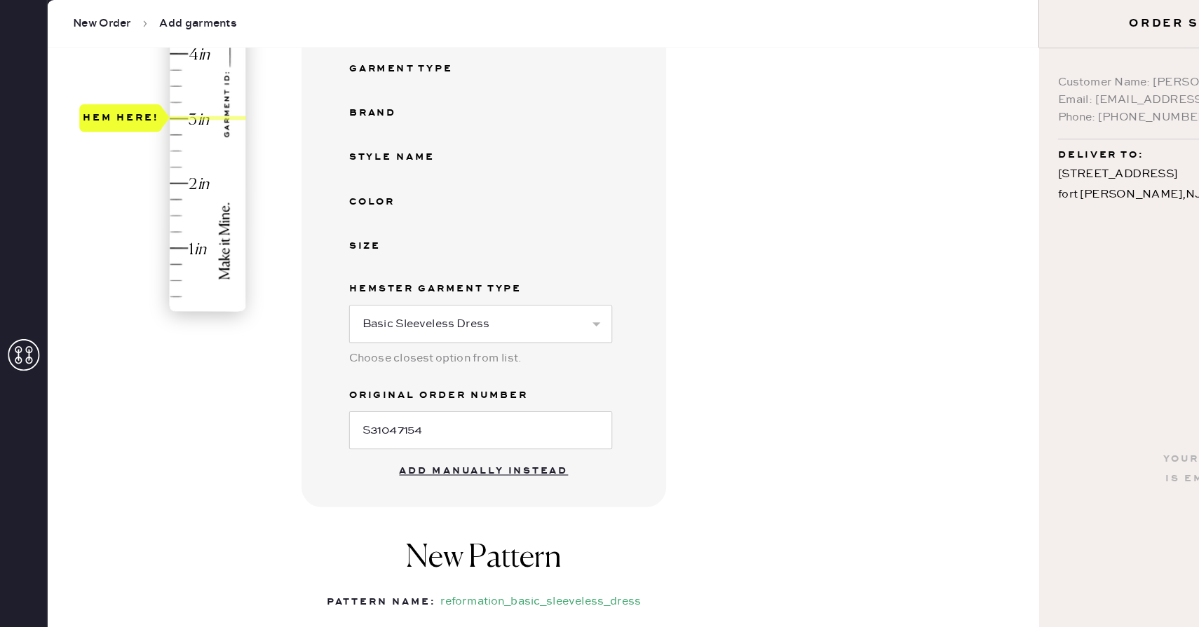
scroll to position [330, 0]
click at [390, 426] on button "Add manually instead" at bounding box center [427, 418] width 166 height 28
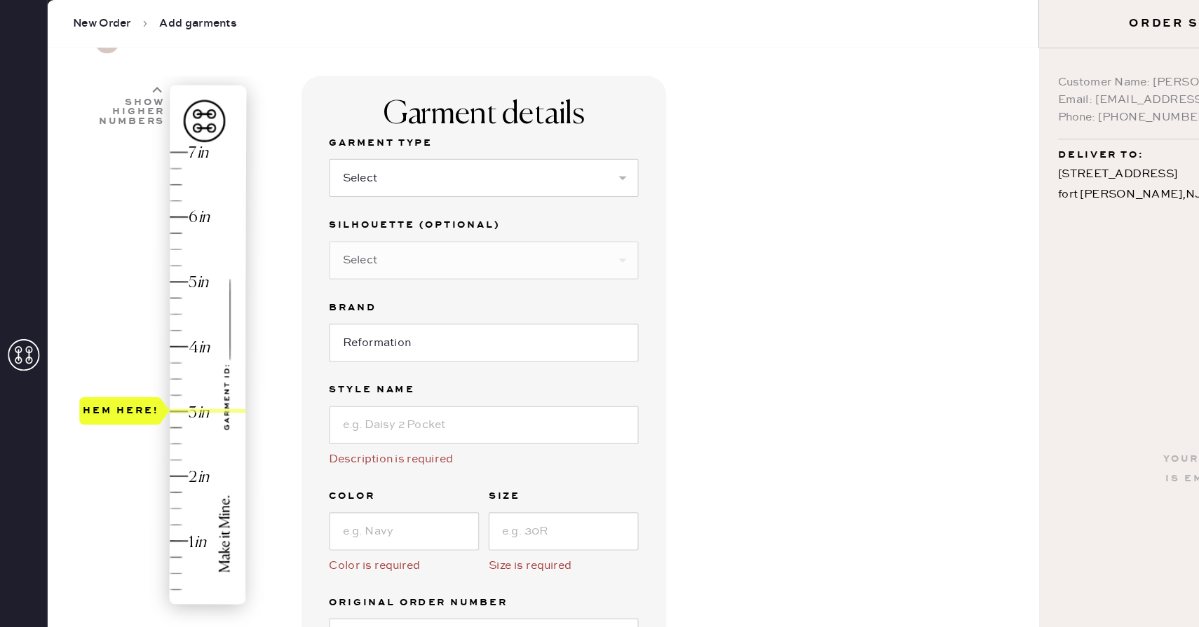
scroll to position [68, 0]
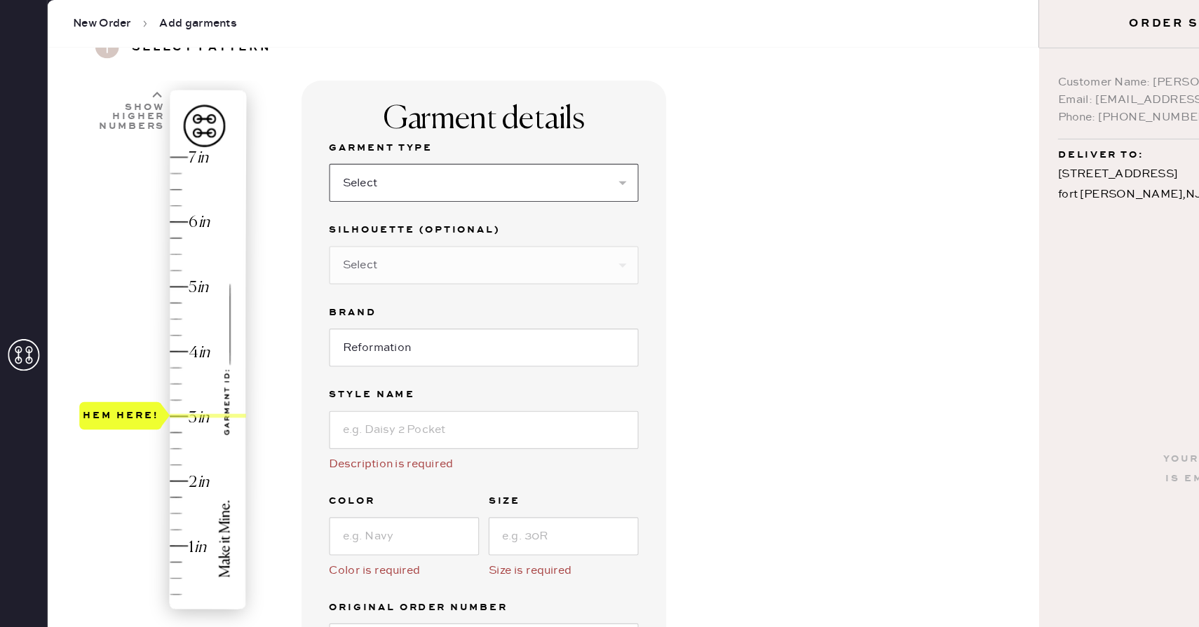
click at [333, 162] on select "Select Basic Skirt Jeans Leggings Pants Shorts Basic Sleeved Dress Basic Sleeve…" at bounding box center [427, 162] width 273 height 34
click at [291, 145] on select "Select Basic Skirt Jeans Leggings Pants Shorts Basic Sleeved Dress Basic Sleeve…" at bounding box center [427, 162] width 273 height 34
click at [338, 163] on select "Select Basic Skirt Jeans Leggings Pants Shorts Basic Sleeved Dress Basic Sleeve…" at bounding box center [427, 162] width 273 height 34
select select "7"
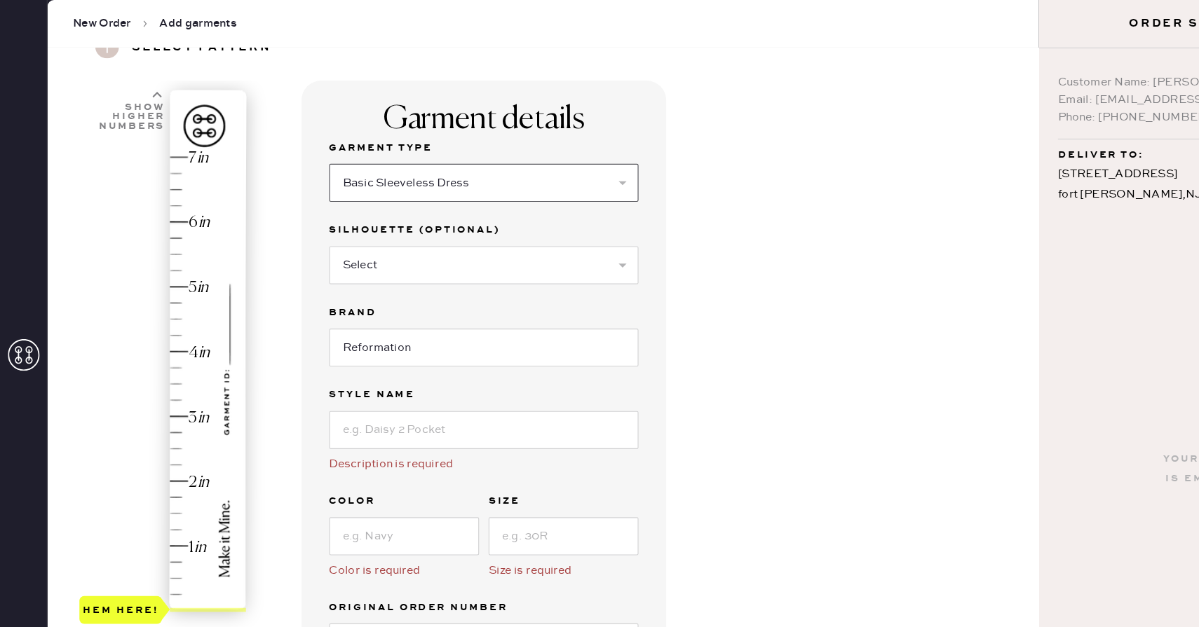
click at [291, 145] on select "Select Basic Skirt Jeans Leggings Pants Shorts Basic Sleeved Dress Basic Sleeve…" at bounding box center [427, 162] width 273 height 34
click at [331, 239] on select "Select Maxi Dress Midi Dress Mini Dress Other" at bounding box center [427, 235] width 273 height 34
click at [348, 390] on input at bounding box center [427, 381] width 273 height 34
type input "Briony"
type input "Forest"
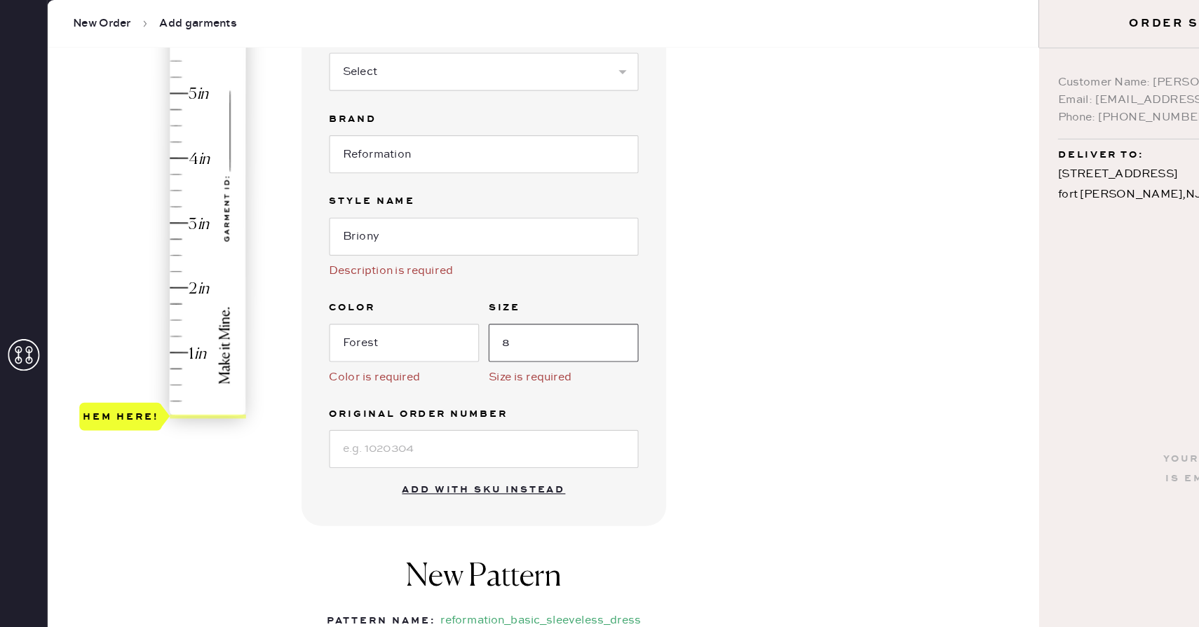
scroll to position [240, 0]
type input "8"
type input "3"
click at [163, 198] on div "Hem here!" at bounding box center [144, 168] width 149 height 414
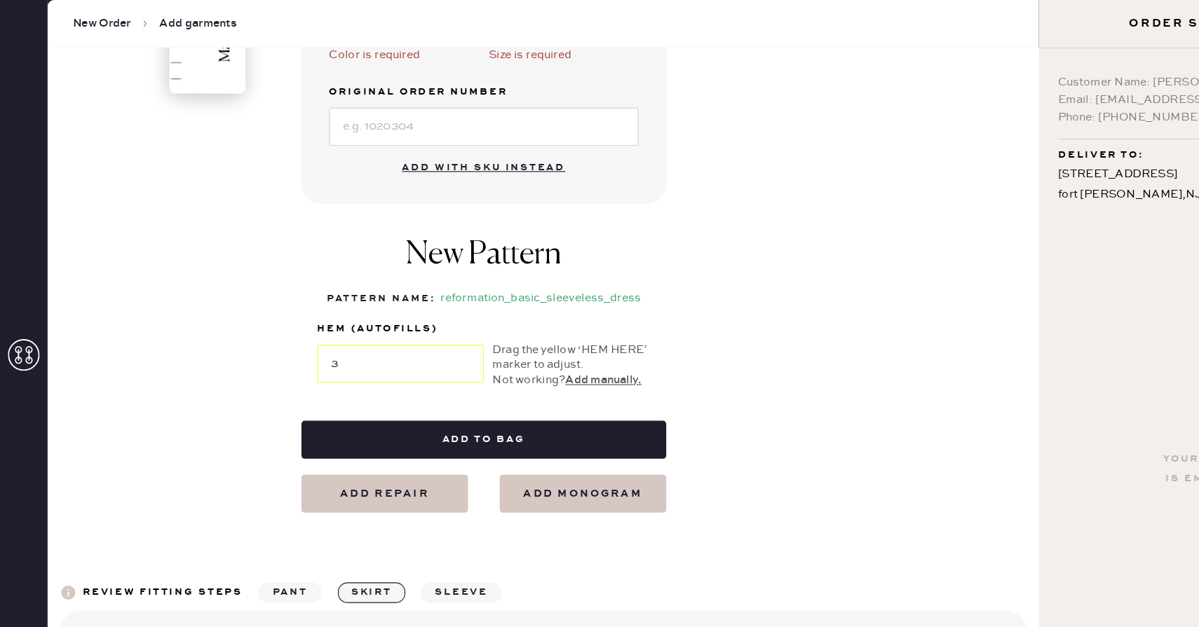
scroll to position [524, 0]
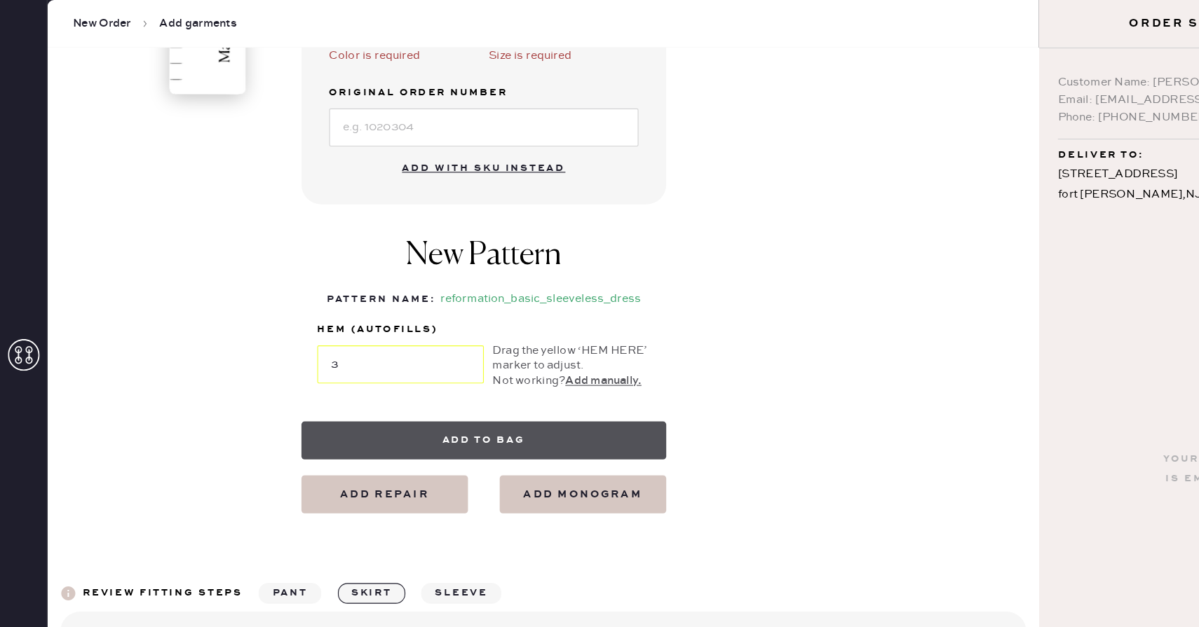
click at [411, 383] on button "Add to bag" at bounding box center [427, 390] width 322 height 34
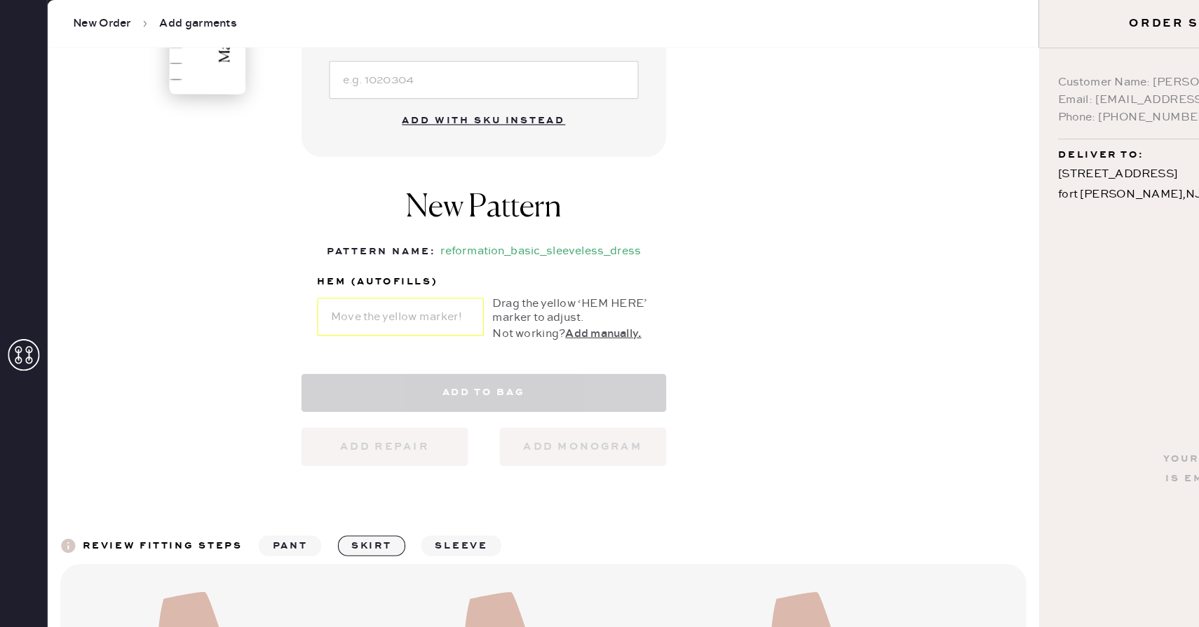
select select "7"
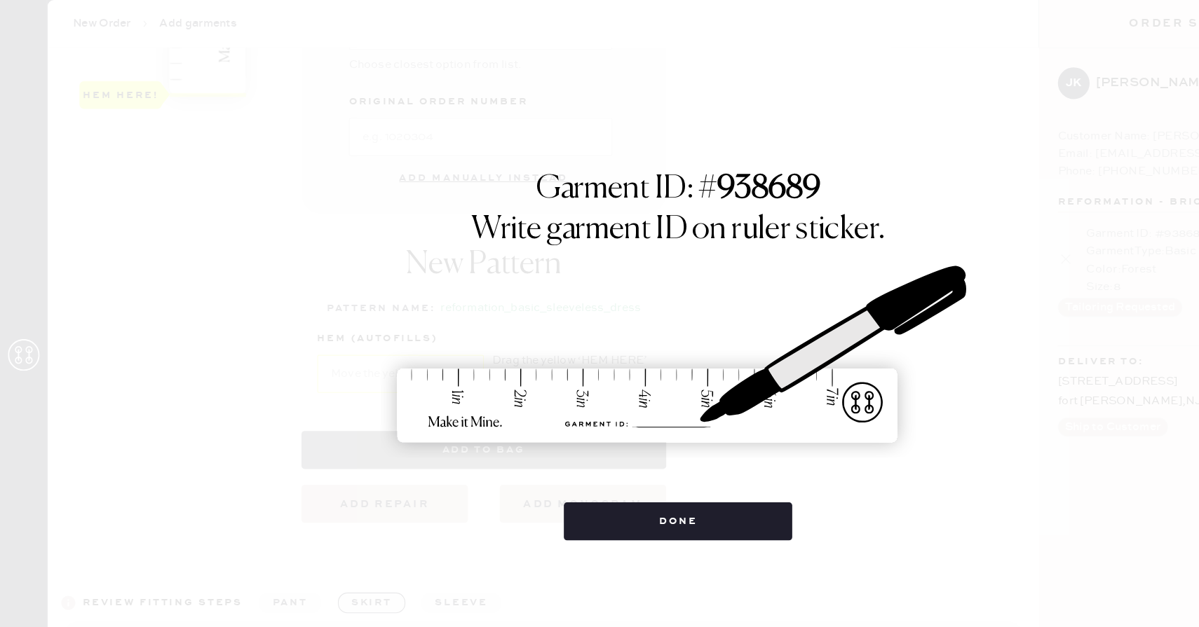
scroll to position [0, 0]
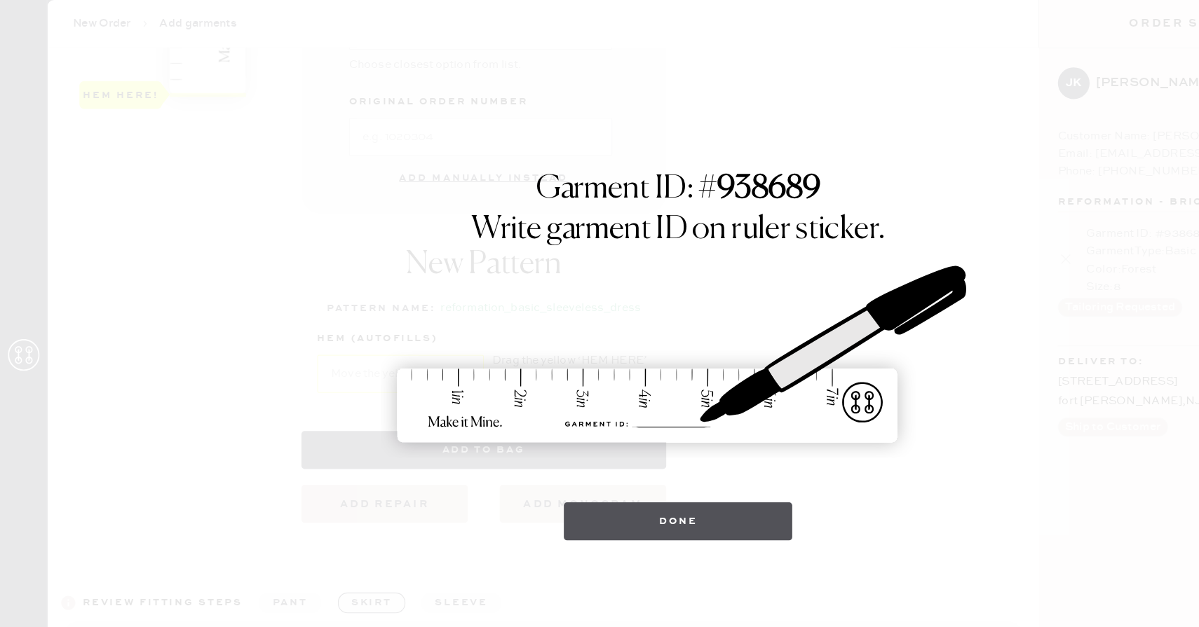
click at [567, 456] on button "Done" at bounding box center [599, 461] width 203 height 34
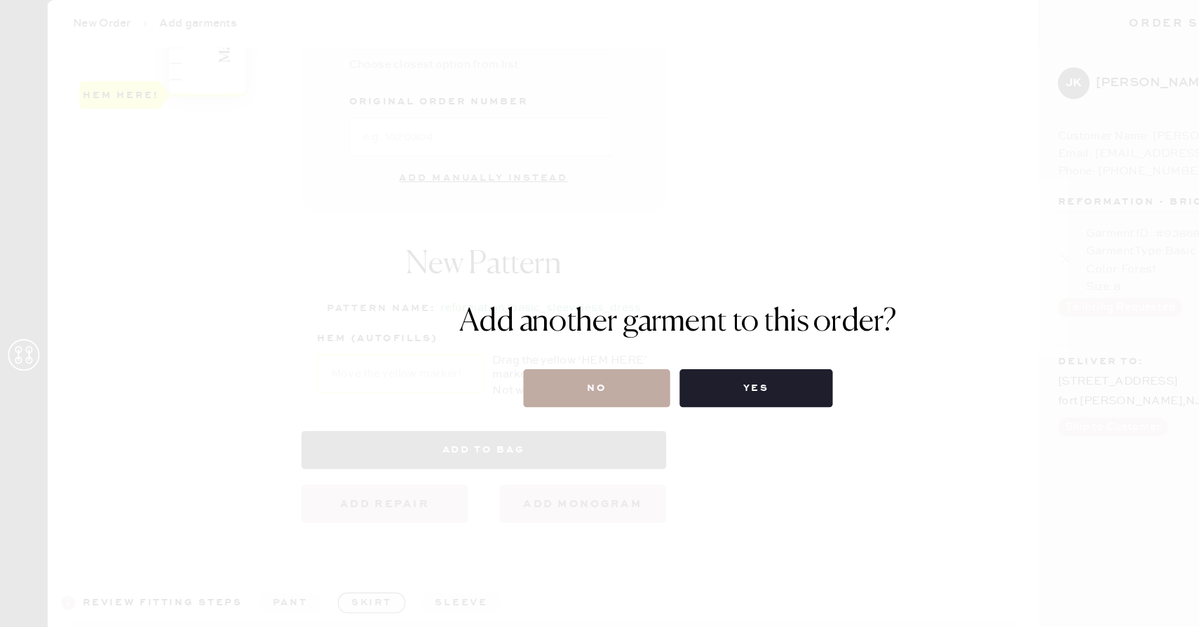
click at [500, 335] on button "No" at bounding box center [528, 344] width 130 height 34
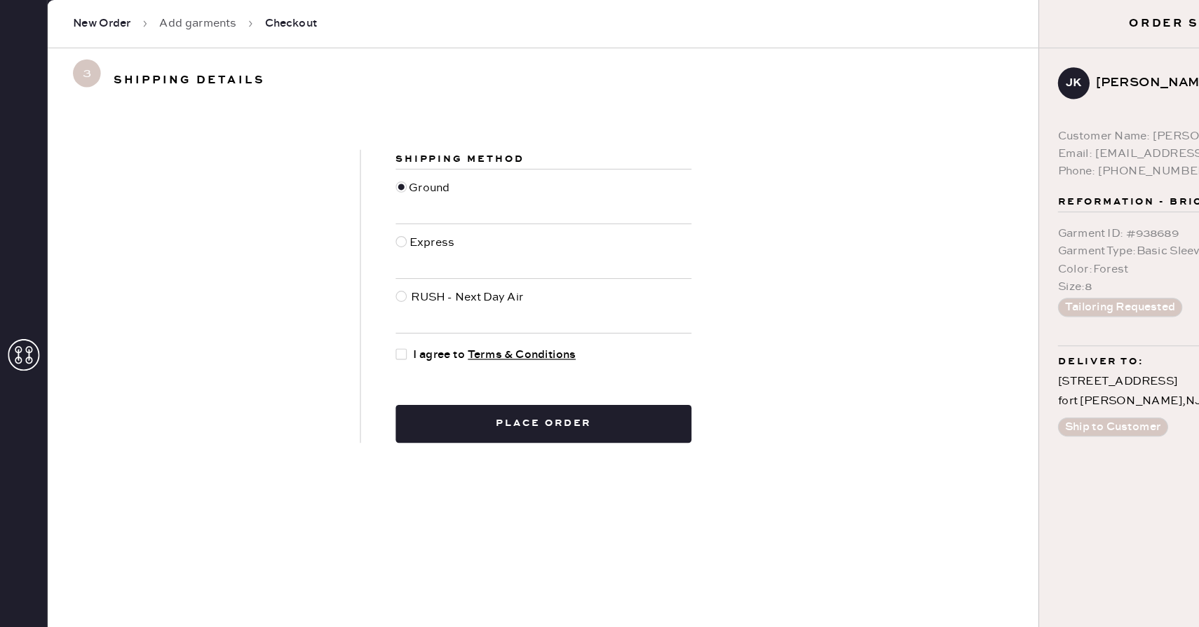
click at [357, 311] on div at bounding box center [355, 313] width 10 height 10
click at [350, 307] on input "I agree to Terms & Conditions" at bounding box center [350, 306] width 1 height 1
checkbox input "true"
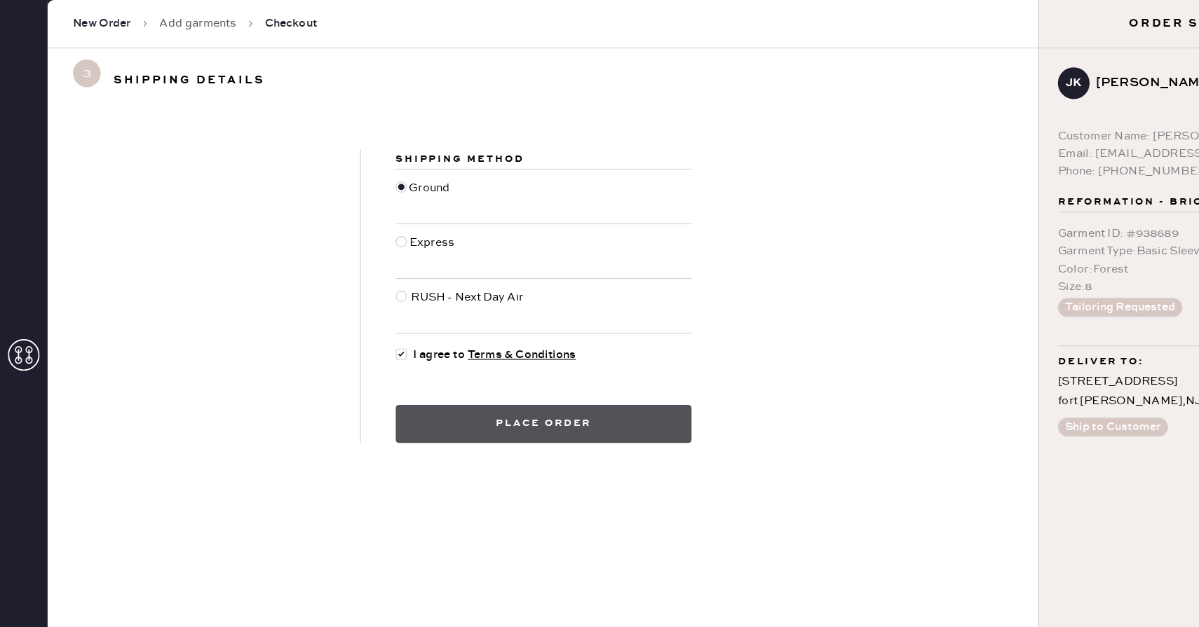
click at [395, 364] on button "Place order" at bounding box center [480, 375] width 261 height 34
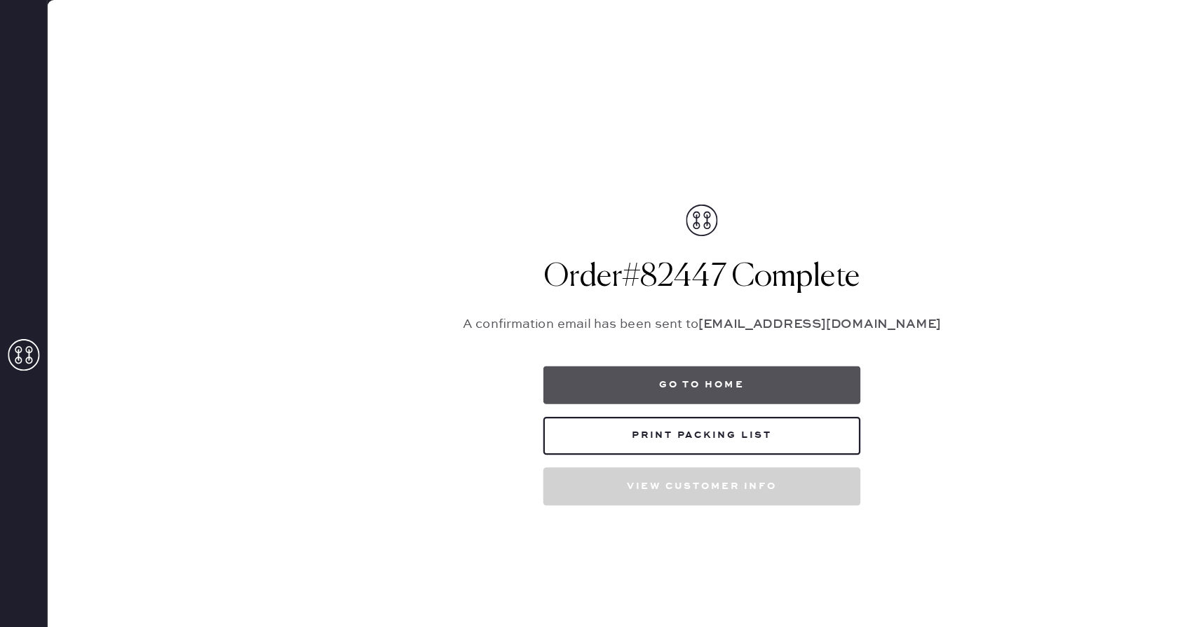
click at [529, 339] on button "Go to home" at bounding box center [620, 341] width 280 height 34
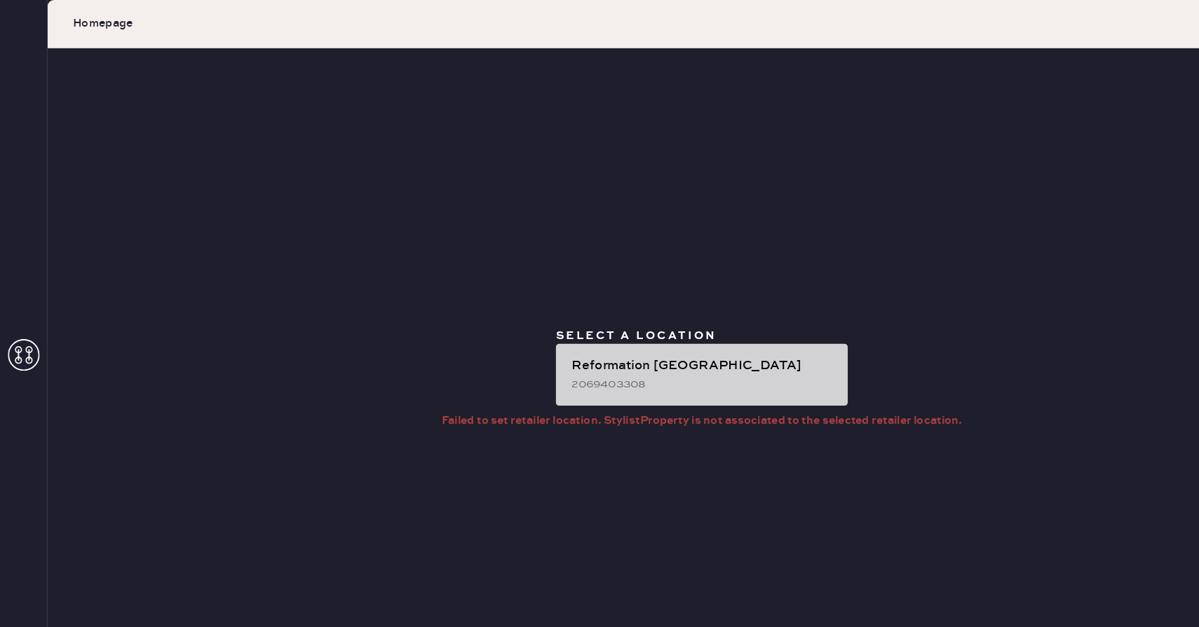
click at [525, 327] on div "Reformation [GEOGRAPHIC_DATA]" at bounding box center [621, 323] width 233 height 17
click at [570, 343] on div "2069403308" at bounding box center [621, 339] width 233 height 15
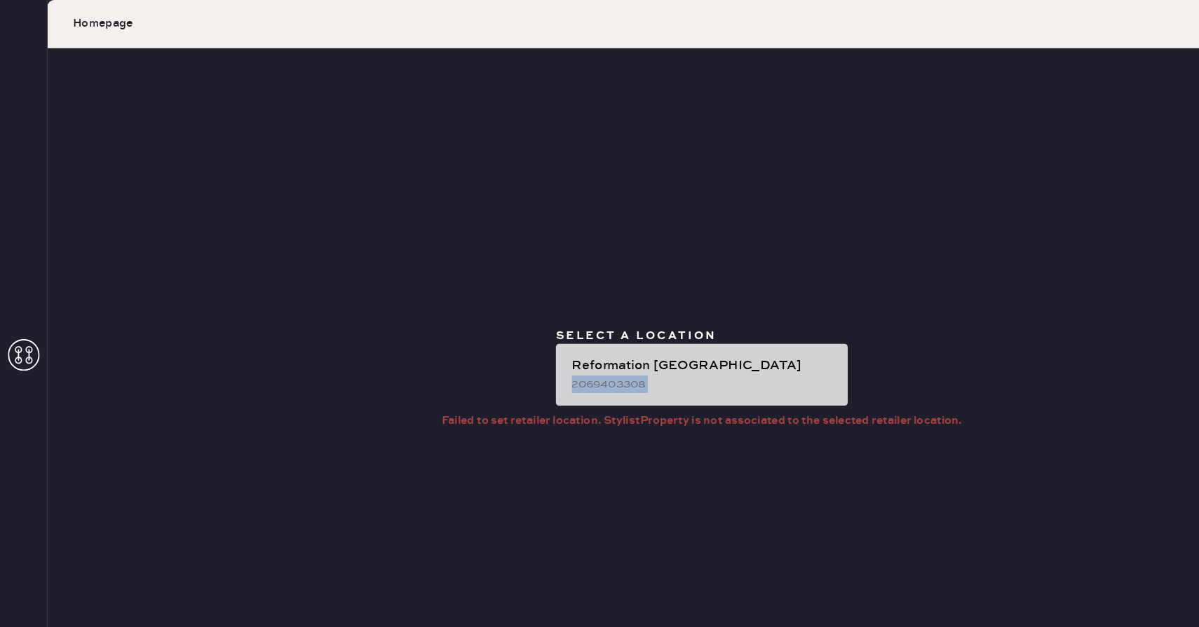
click at [570, 343] on div "2069403308" at bounding box center [621, 339] width 233 height 15
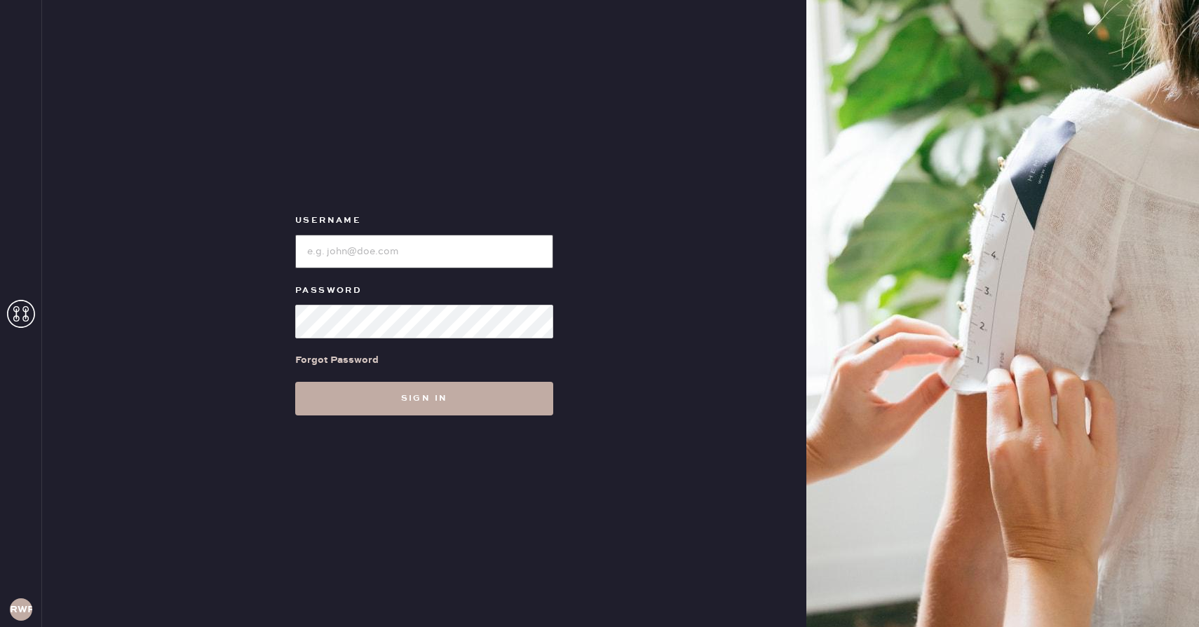
type input "reformationwhiteplains"
click at [463, 407] on button "Sign in" at bounding box center [424, 399] width 258 height 34
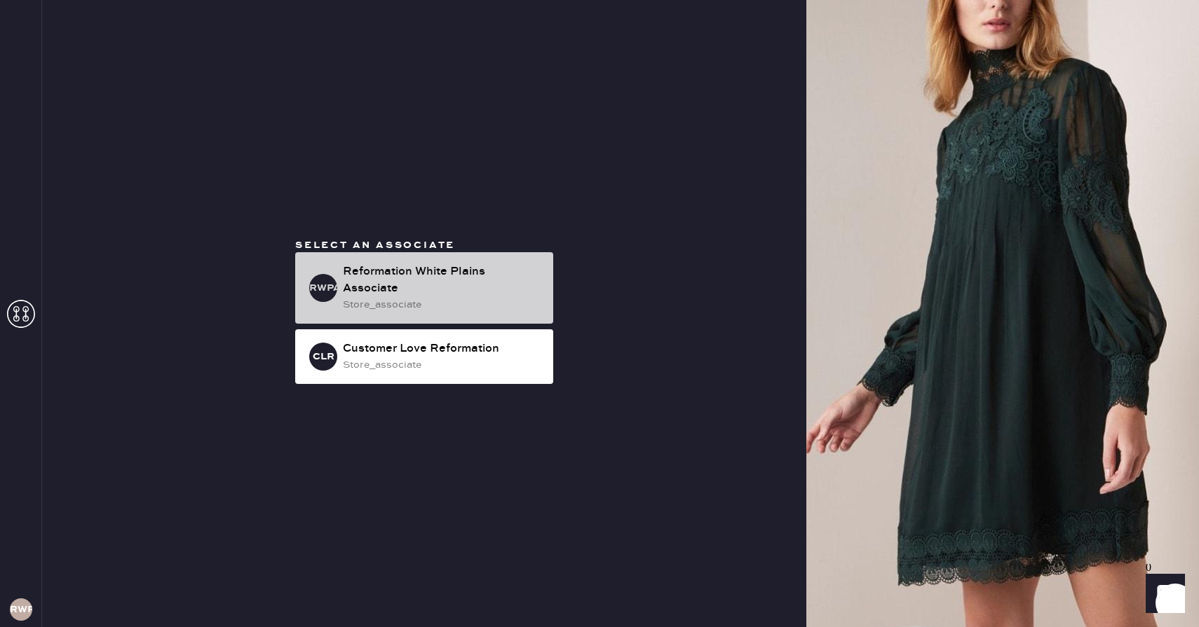
click at [432, 298] on div "store_associate" at bounding box center [442, 304] width 199 height 15
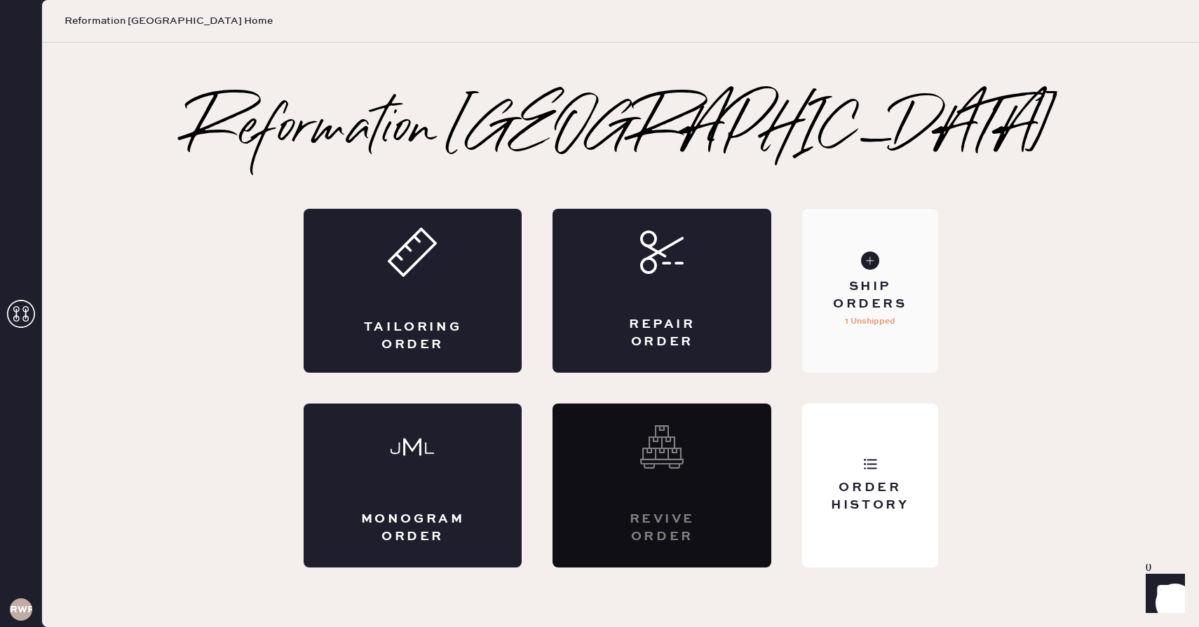
click at [860, 265] on div "Ship Orders 1 Unshipped" at bounding box center [869, 291] width 135 height 164
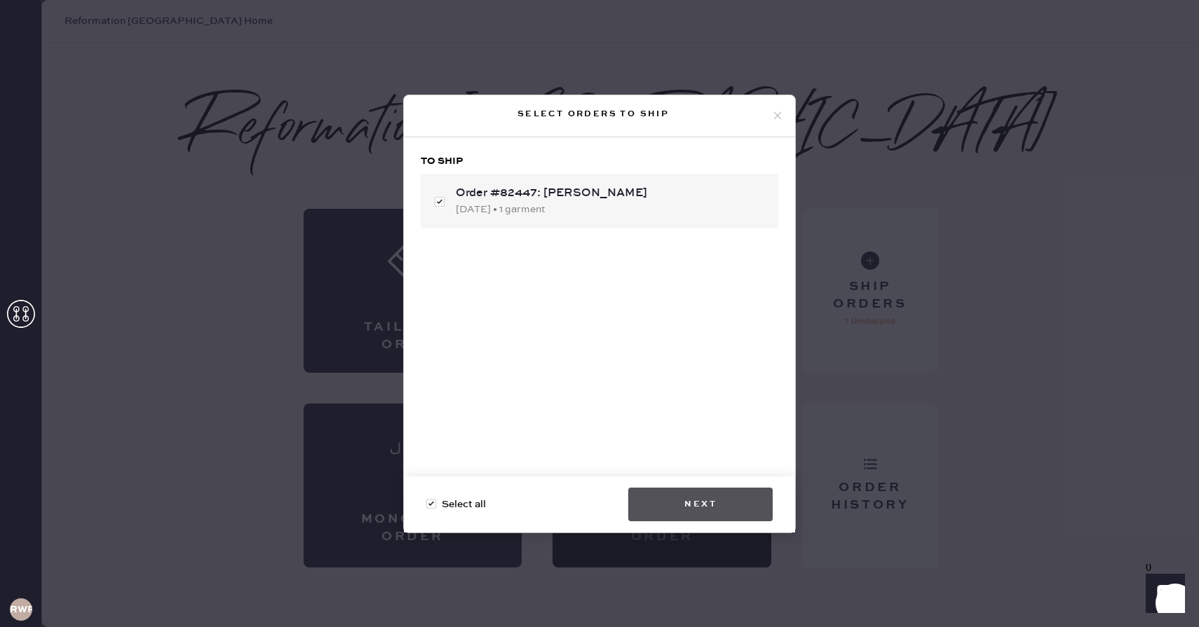
click at [668, 512] on button "Next" at bounding box center [700, 505] width 144 height 34
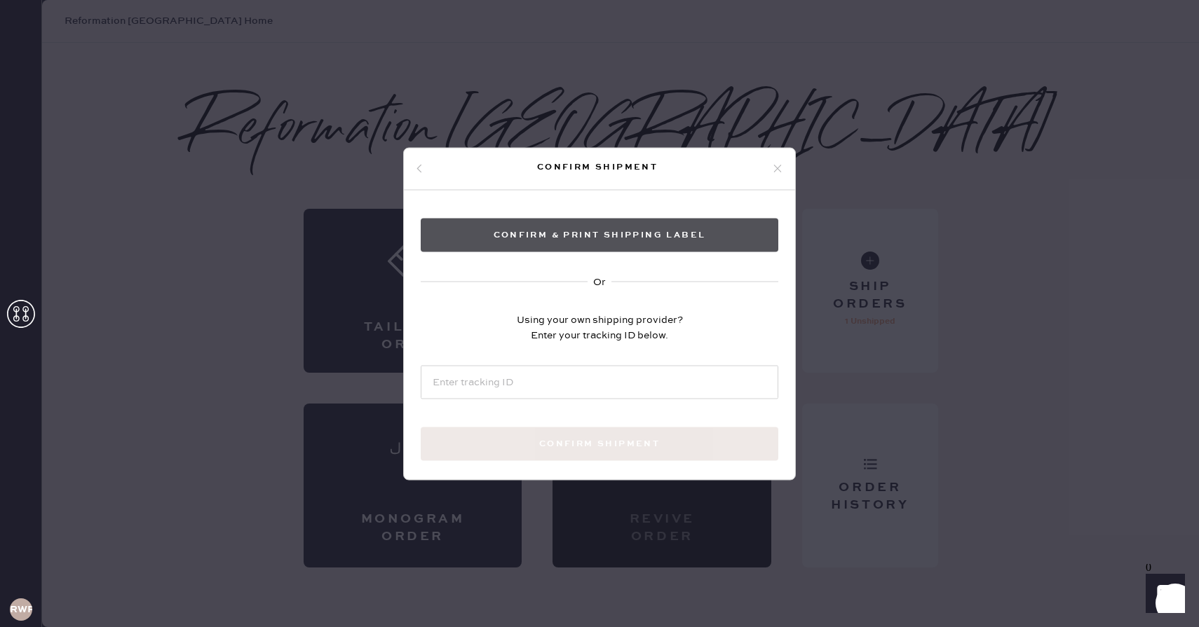
click at [482, 229] on button "Confirm & Print shipping label" at bounding box center [600, 235] width 358 height 34
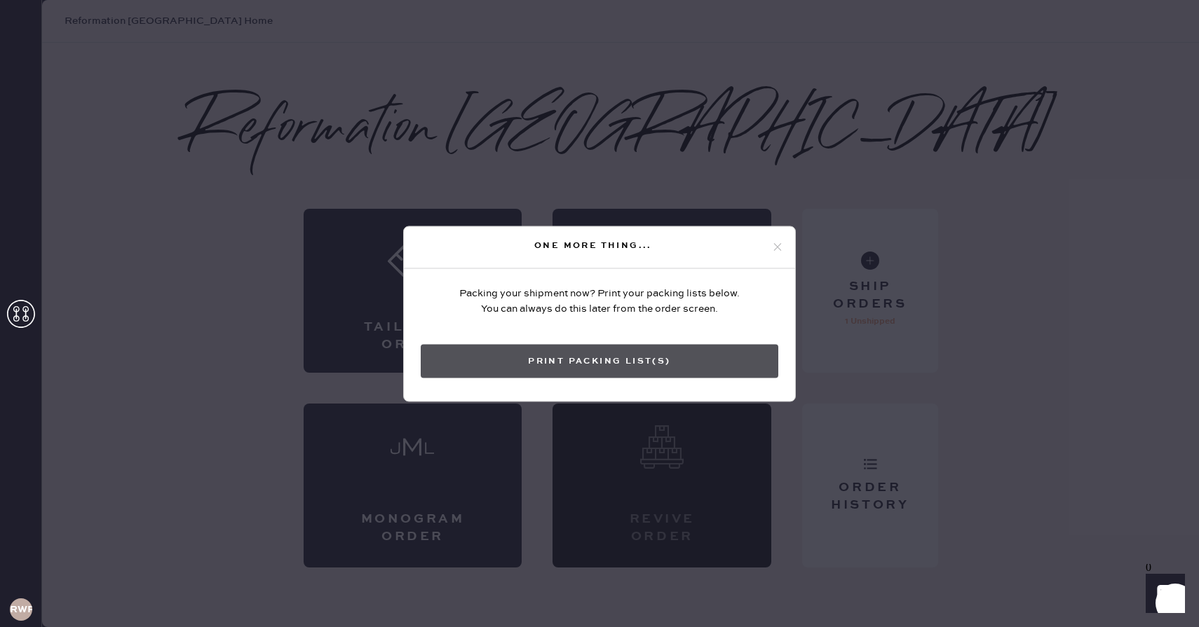
click at [710, 355] on button "Print Packing List(s)" at bounding box center [600, 361] width 358 height 34
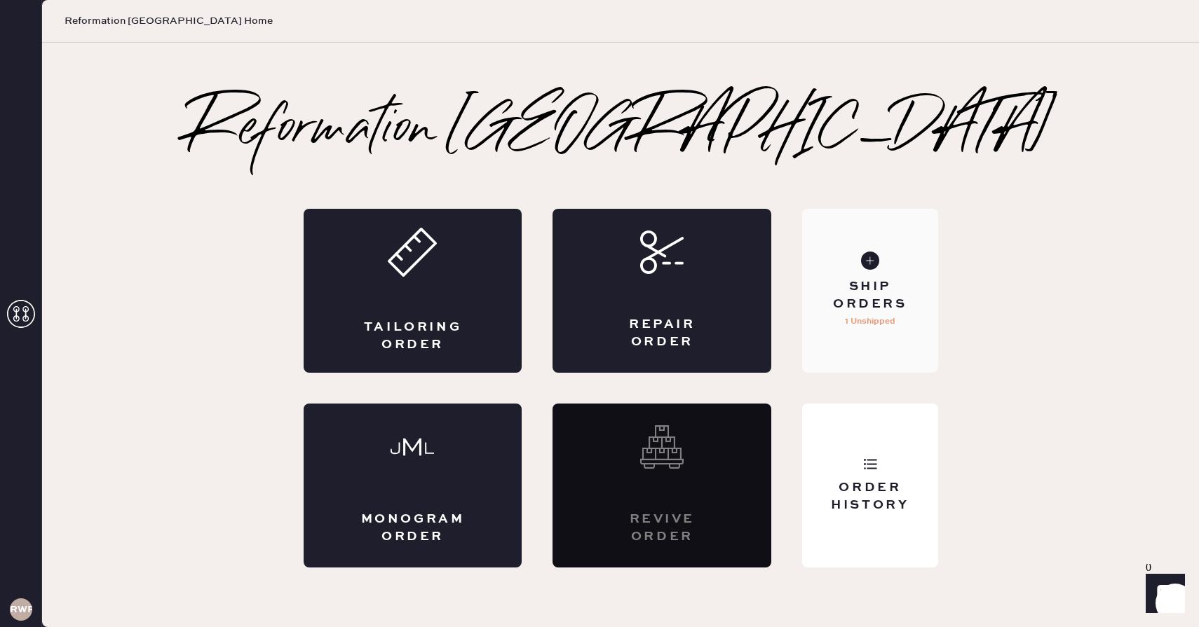
click at [847, 293] on div "Ship Orders" at bounding box center [869, 295] width 113 height 35
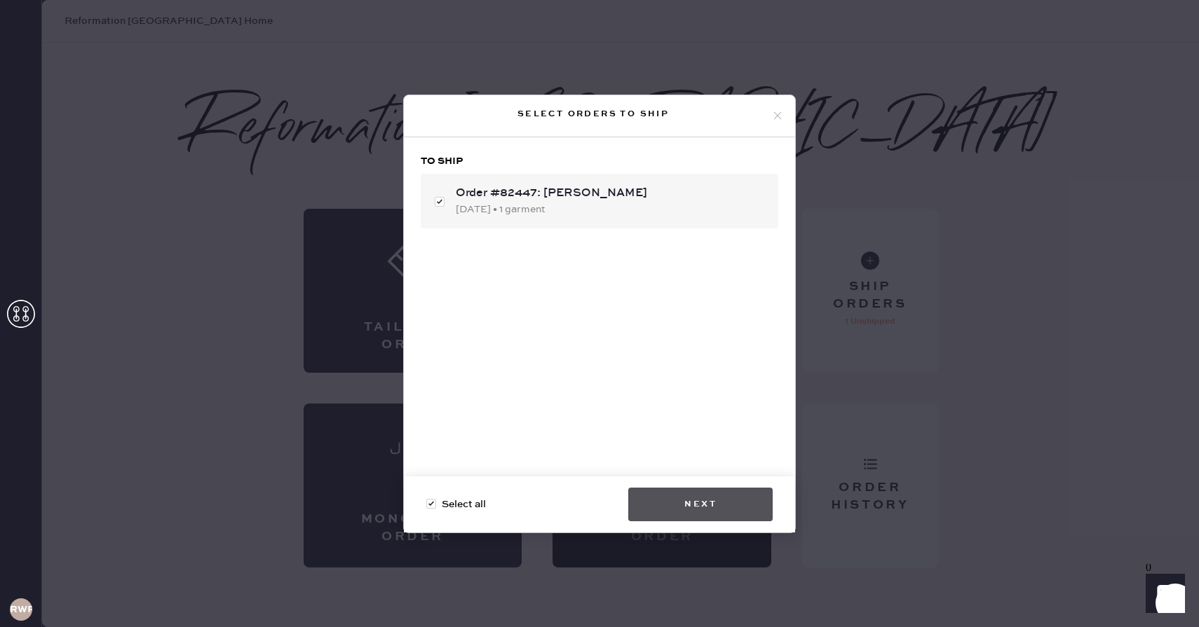
click at [680, 497] on button "Next" at bounding box center [700, 505] width 144 height 34
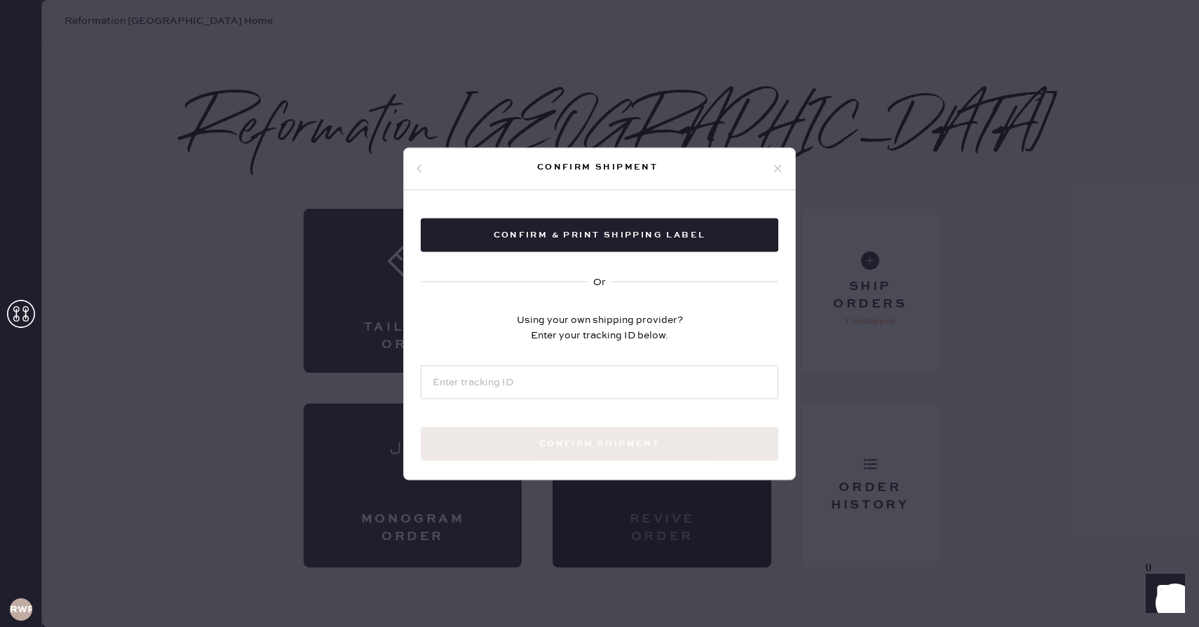
click at [778, 160] on div "Confirm shipment" at bounding box center [599, 169] width 391 height 42
click at [777, 165] on icon at bounding box center [777, 169] width 13 height 13
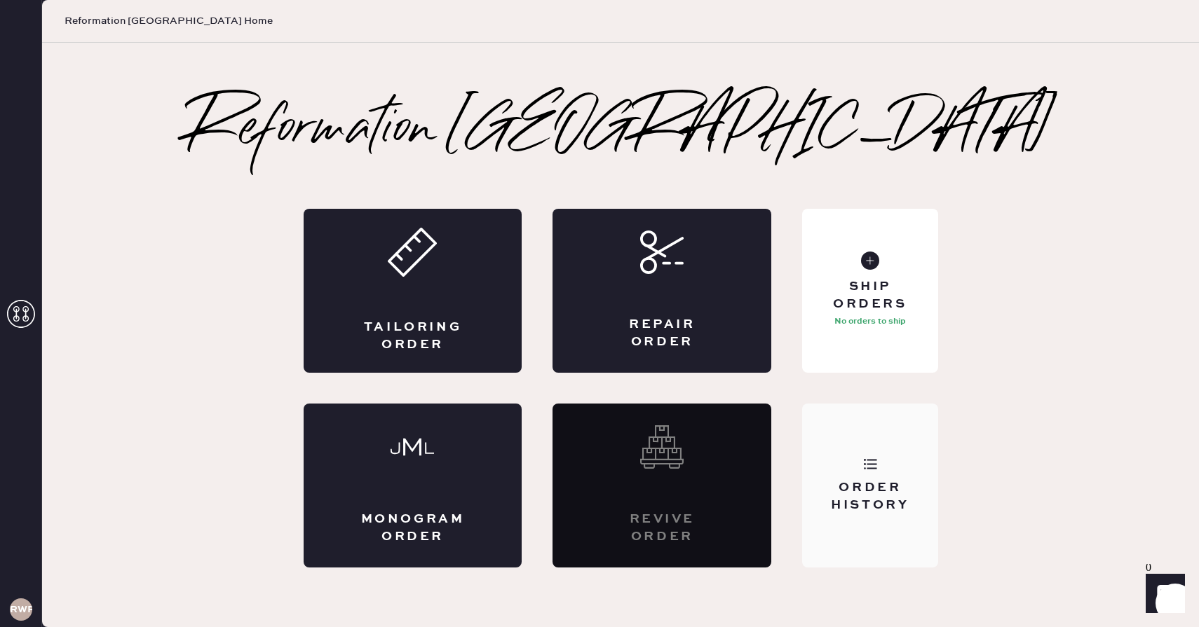
click at [841, 459] on div "Order History" at bounding box center [869, 486] width 135 height 164
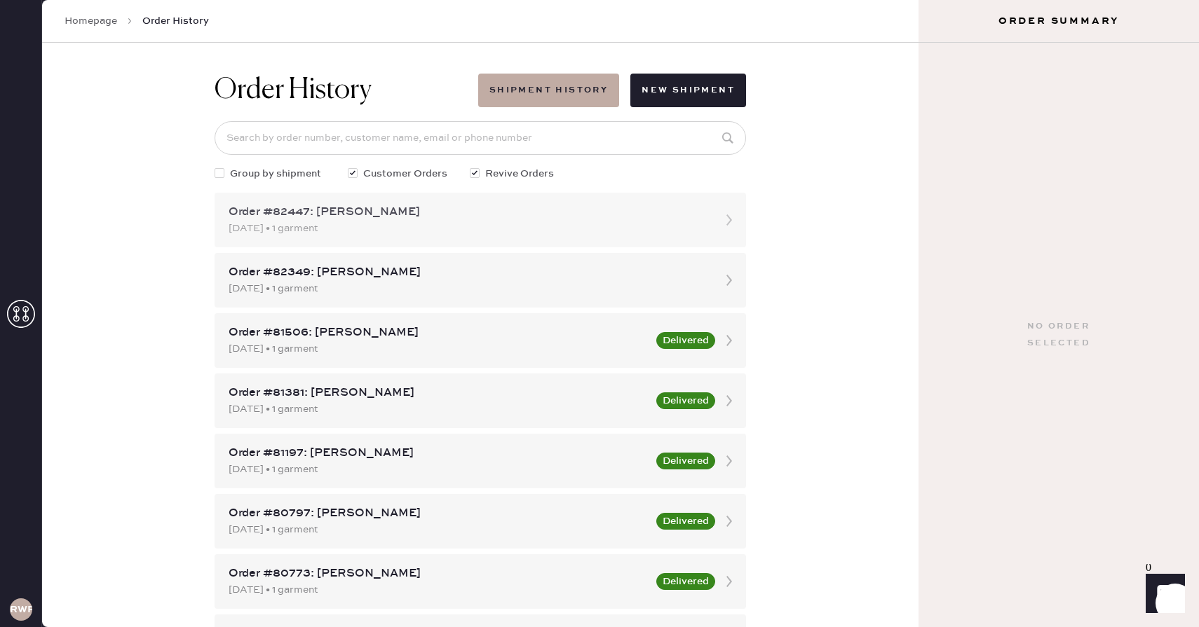
click at [383, 230] on div "09/08/2025 • 1 garment" at bounding box center [468, 228] width 478 height 15
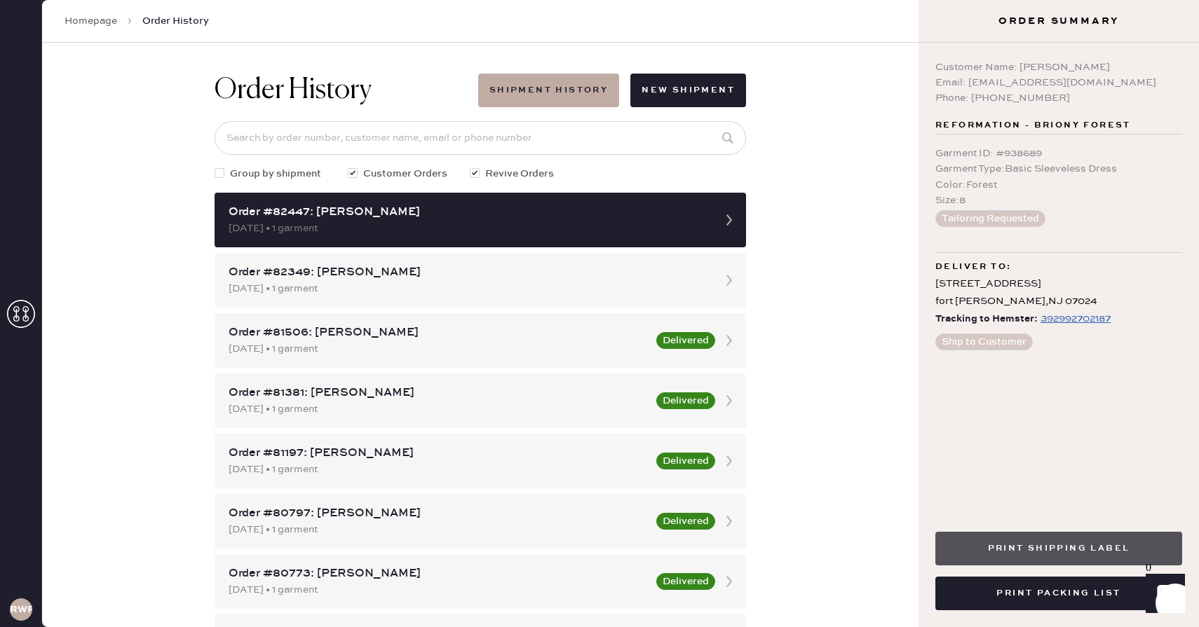
click at [1003, 550] on button "Print Shipping Label" at bounding box center [1058, 549] width 247 height 34
